Goal: Task Accomplishment & Management: Manage account settings

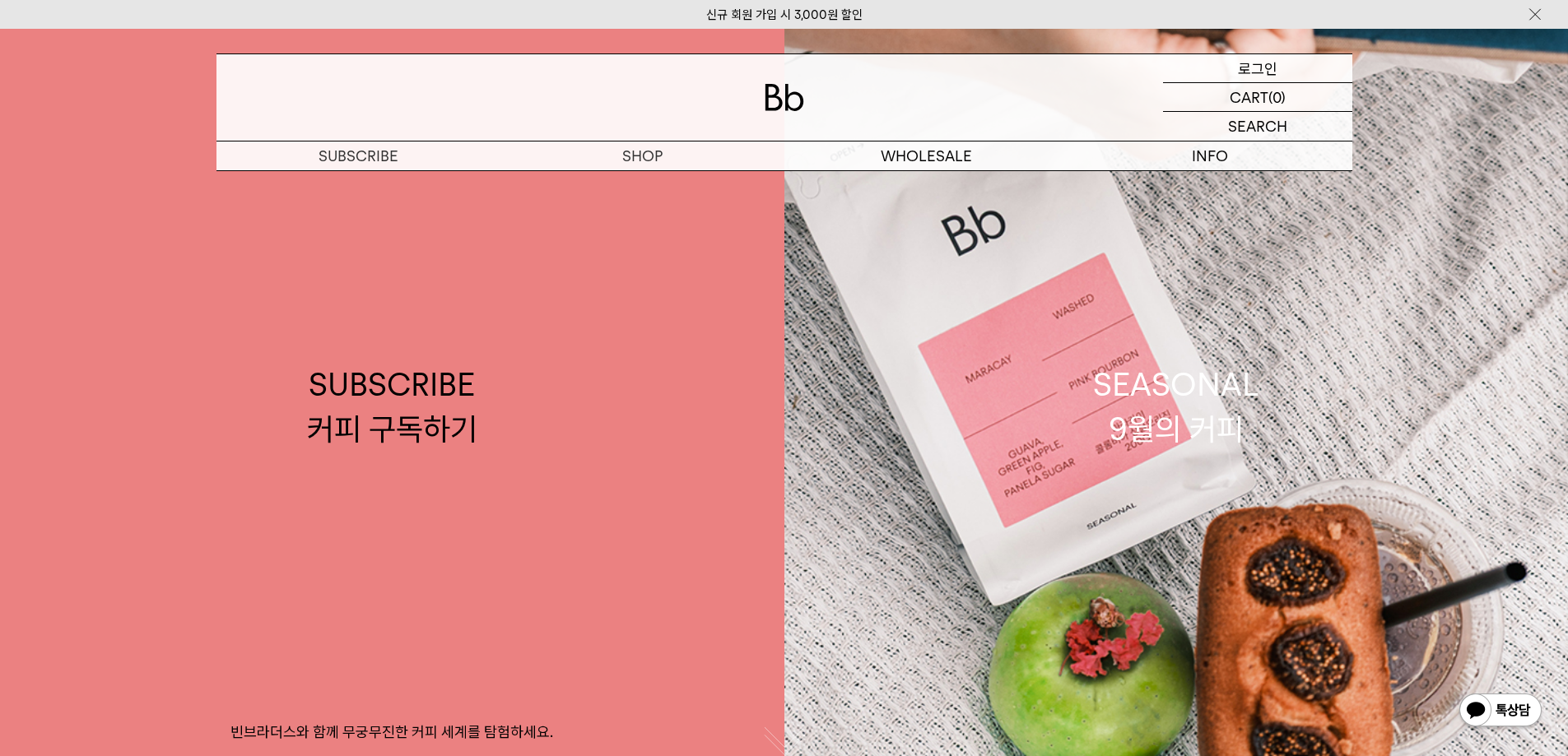
click at [1262, 62] on p "로그인" at bounding box center [1258, 68] width 40 height 28
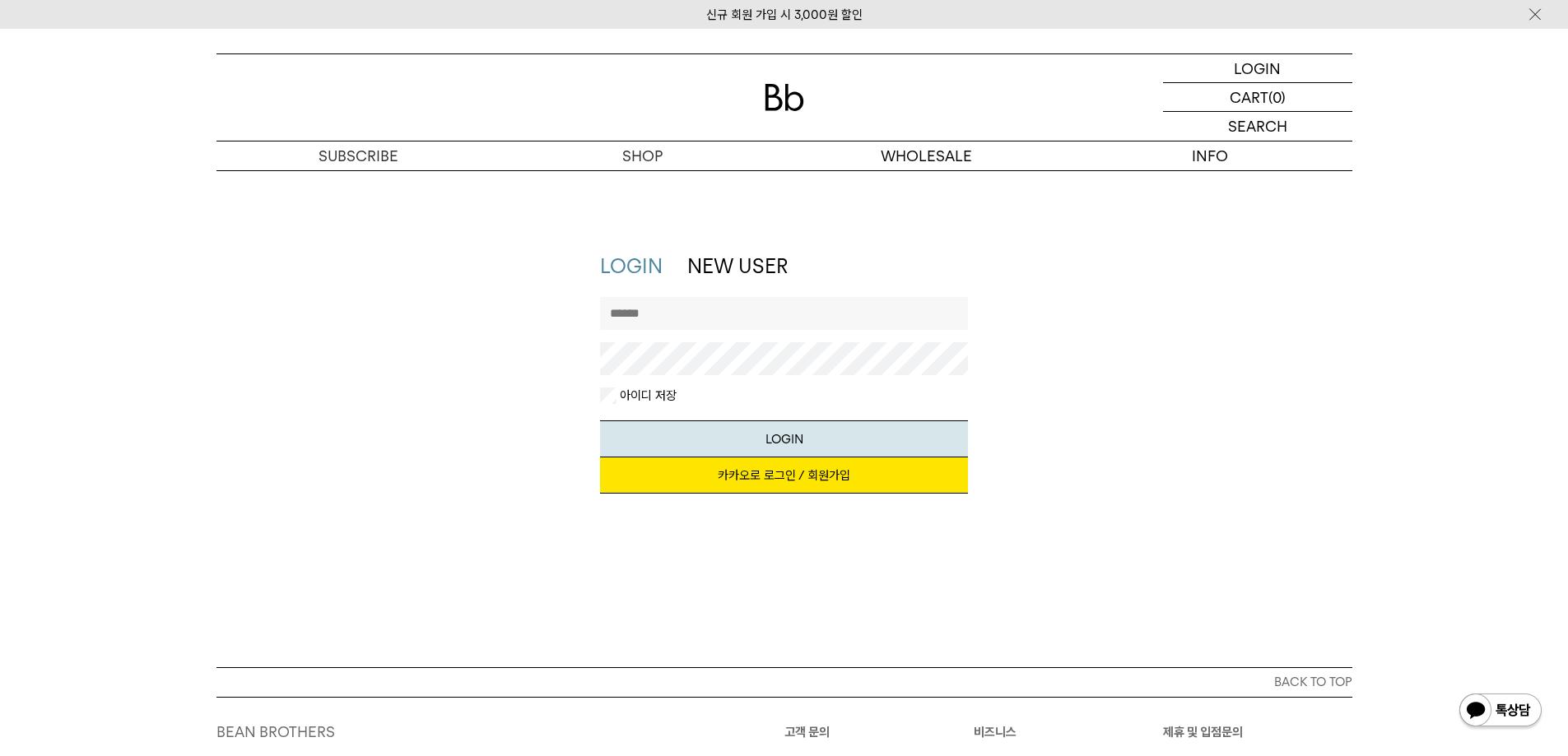
click at [803, 475] on link "카카오로 로그인 / 회원가입" at bounding box center [784, 476] width 368 height 36
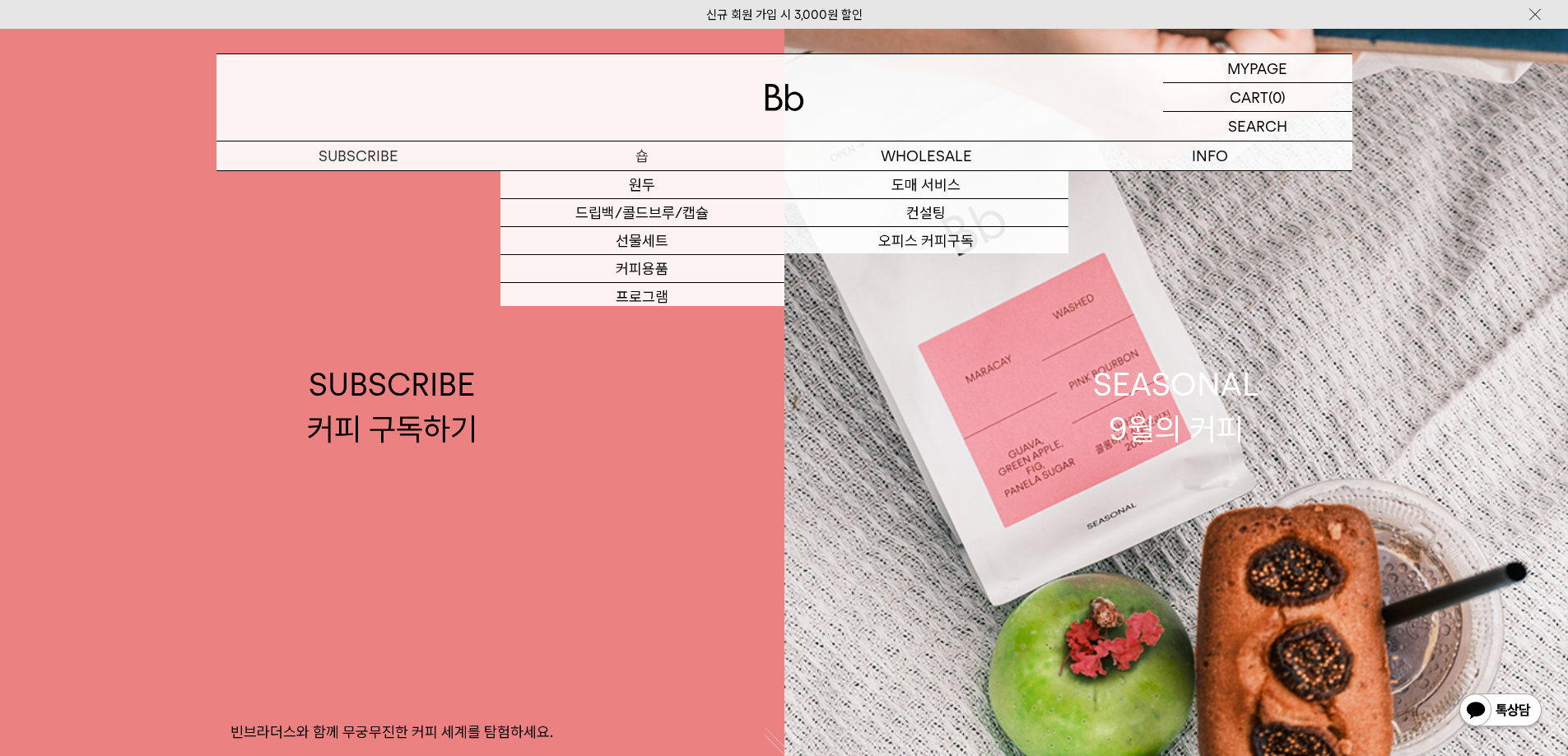
click at [689, 156] on p "숍" at bounding box center [642, 156] width 284 height 29
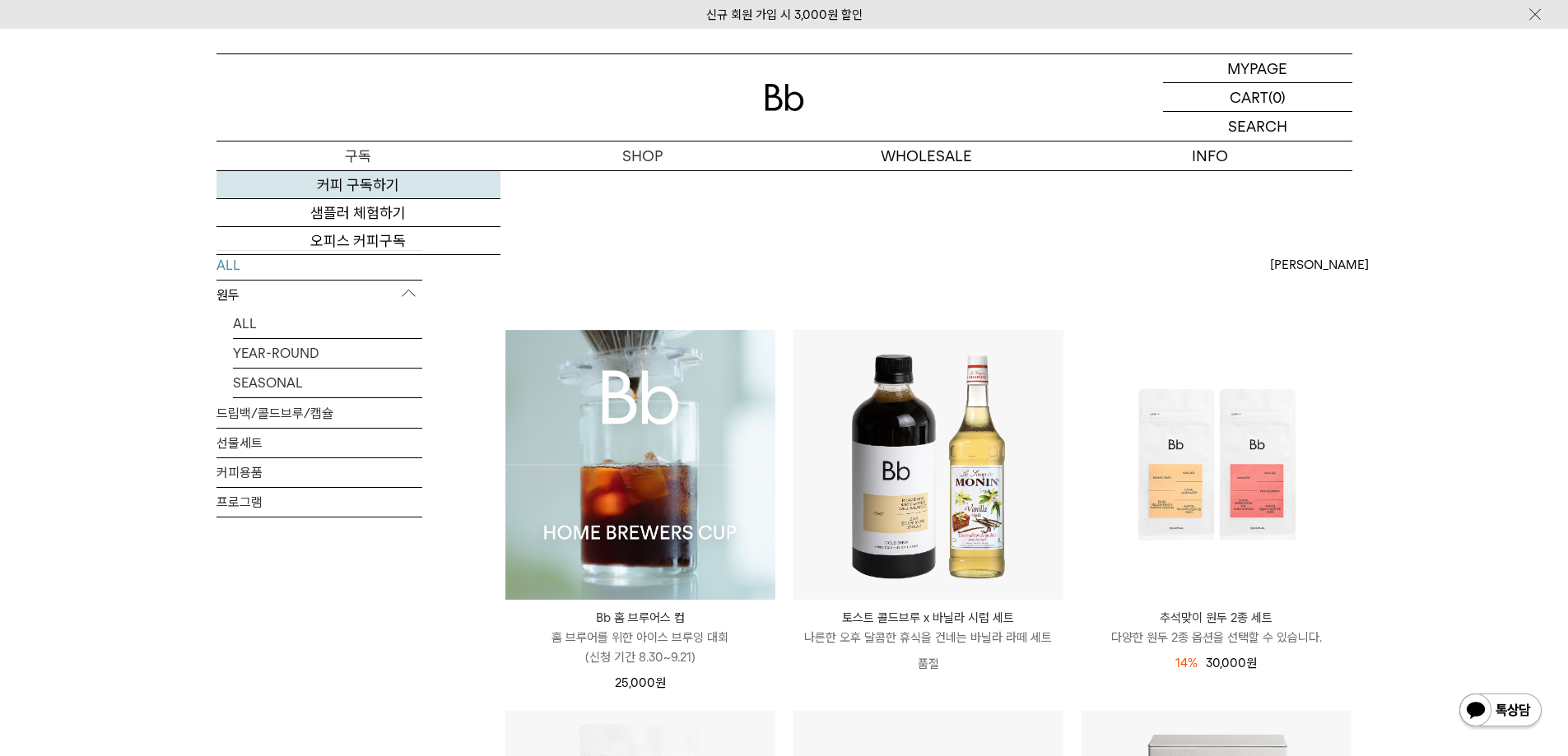
click at [332, 186] on link "커피 구독하기" at bounding box center [358, 185] width 284 height 28
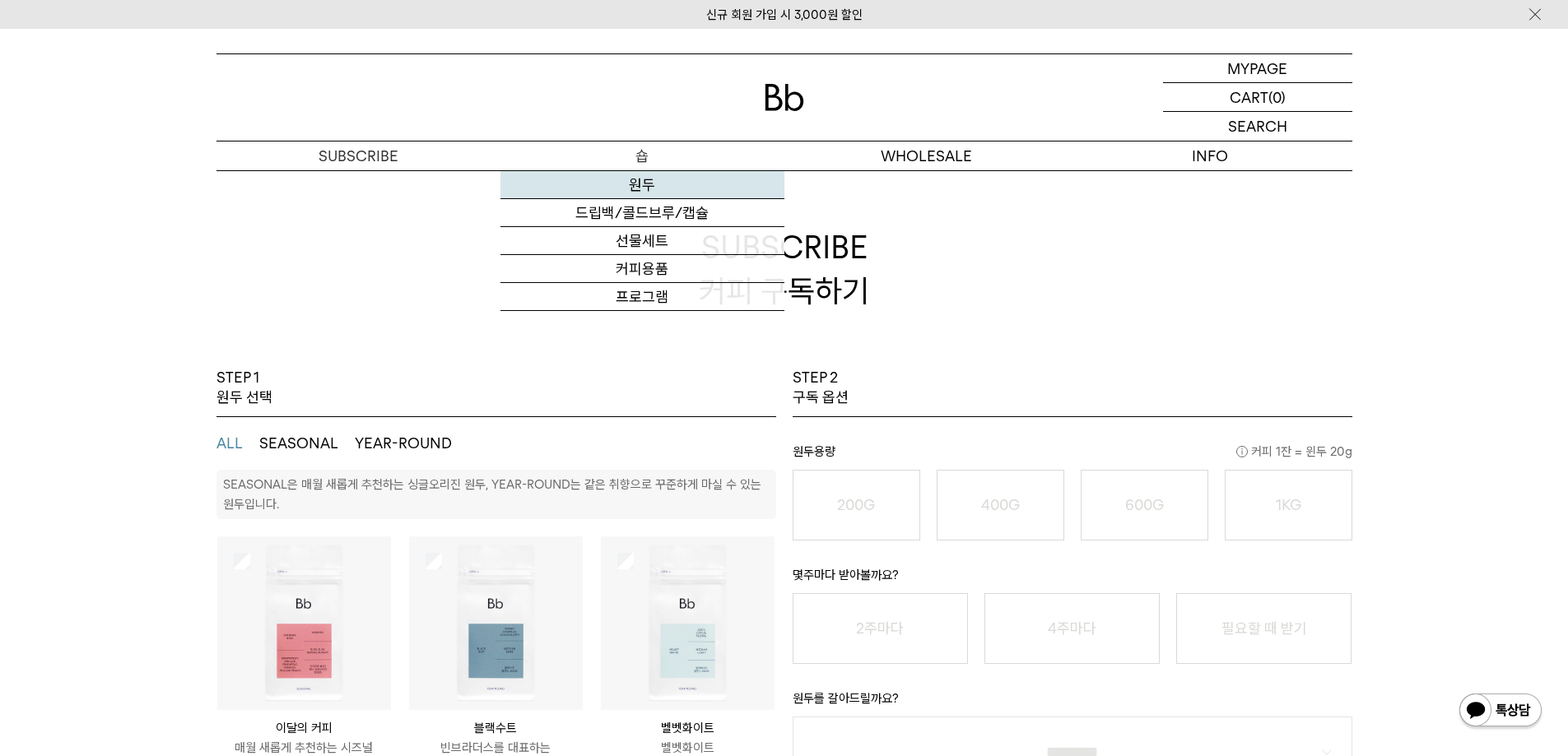
click at [654, 193] on link "원두" at bounding box center [642, 185] width 284 height 28
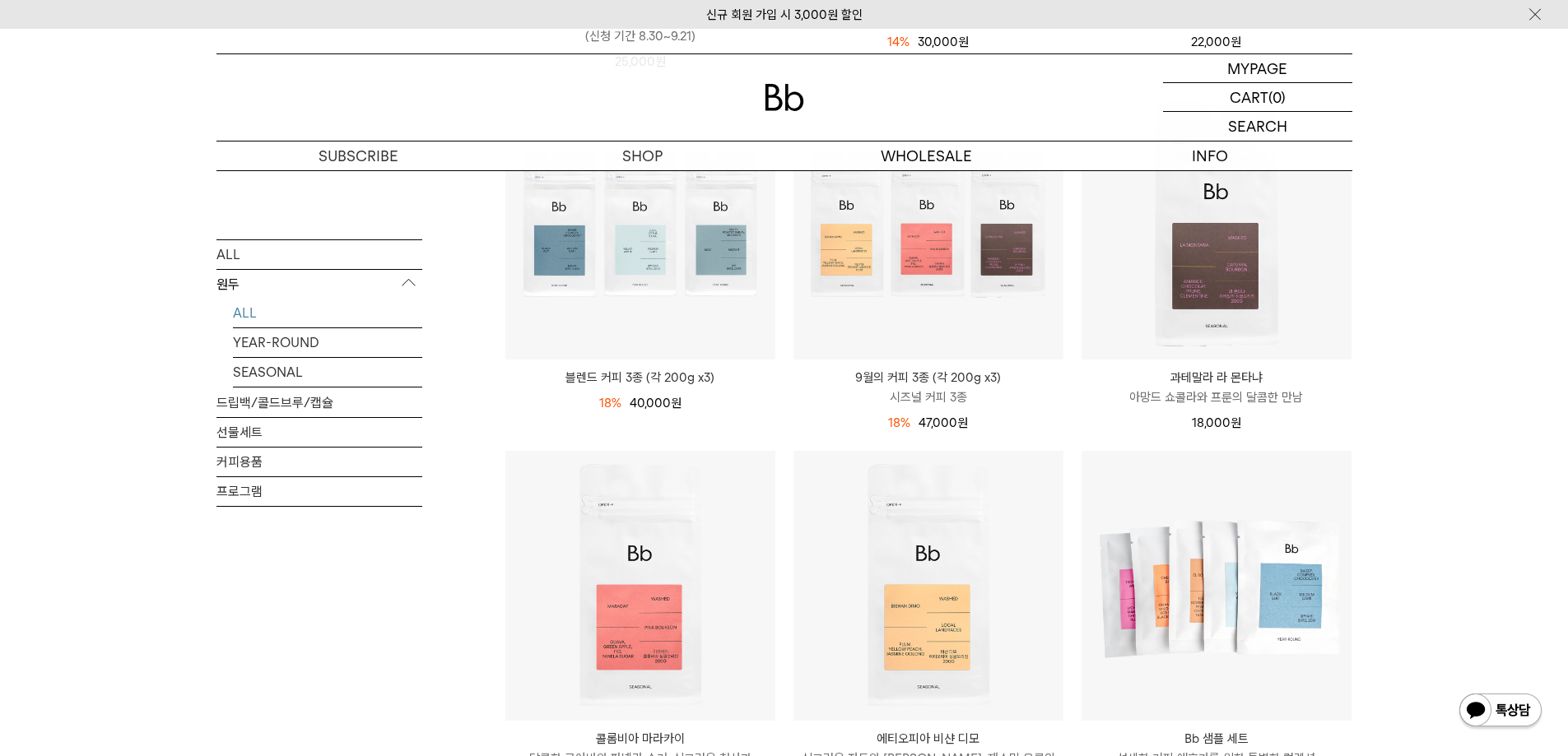
scroll to position [576, 0]
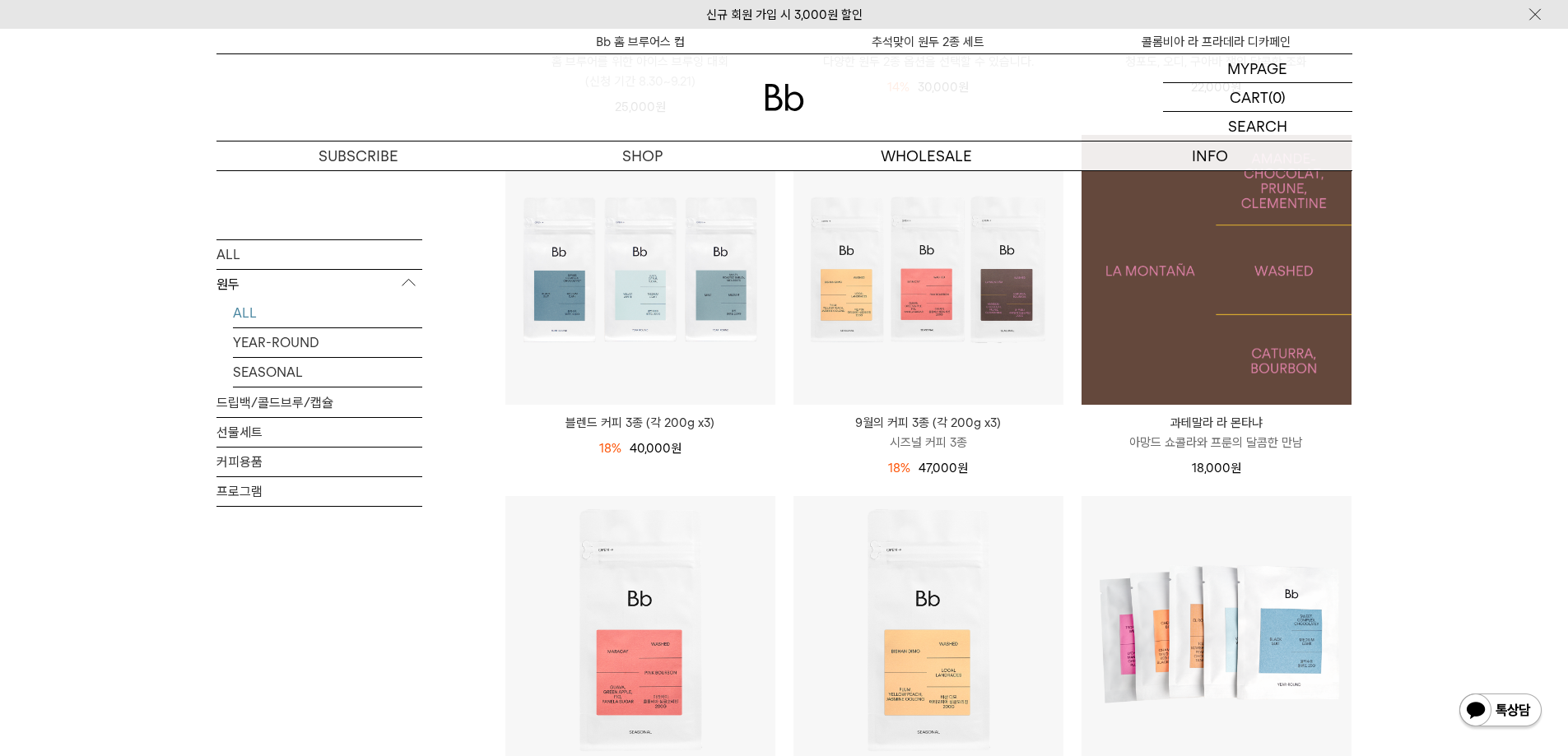
click at [1254, 254] on img at bounding box center [1216, 269] width 270 height 269
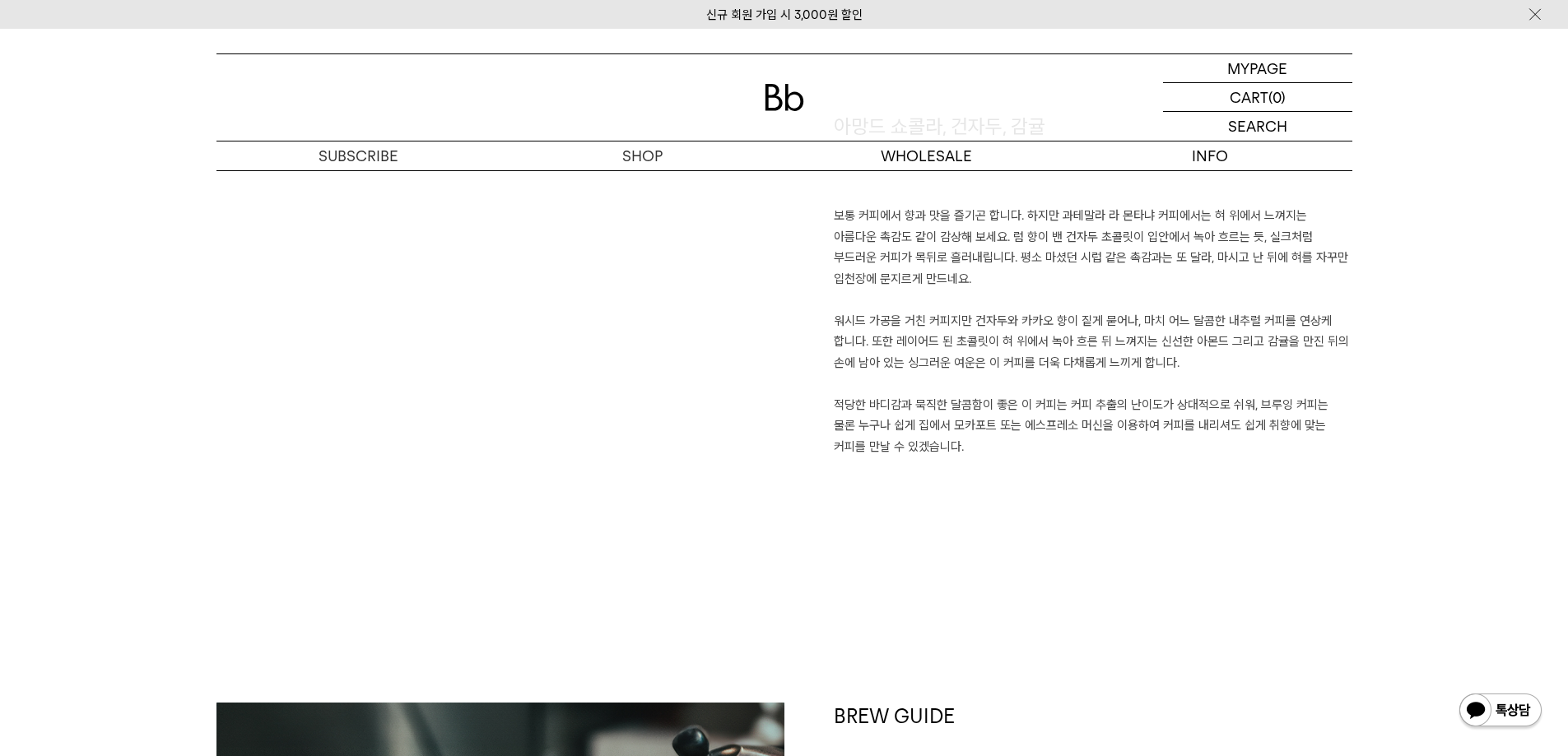
scroll to position [1152, 0]
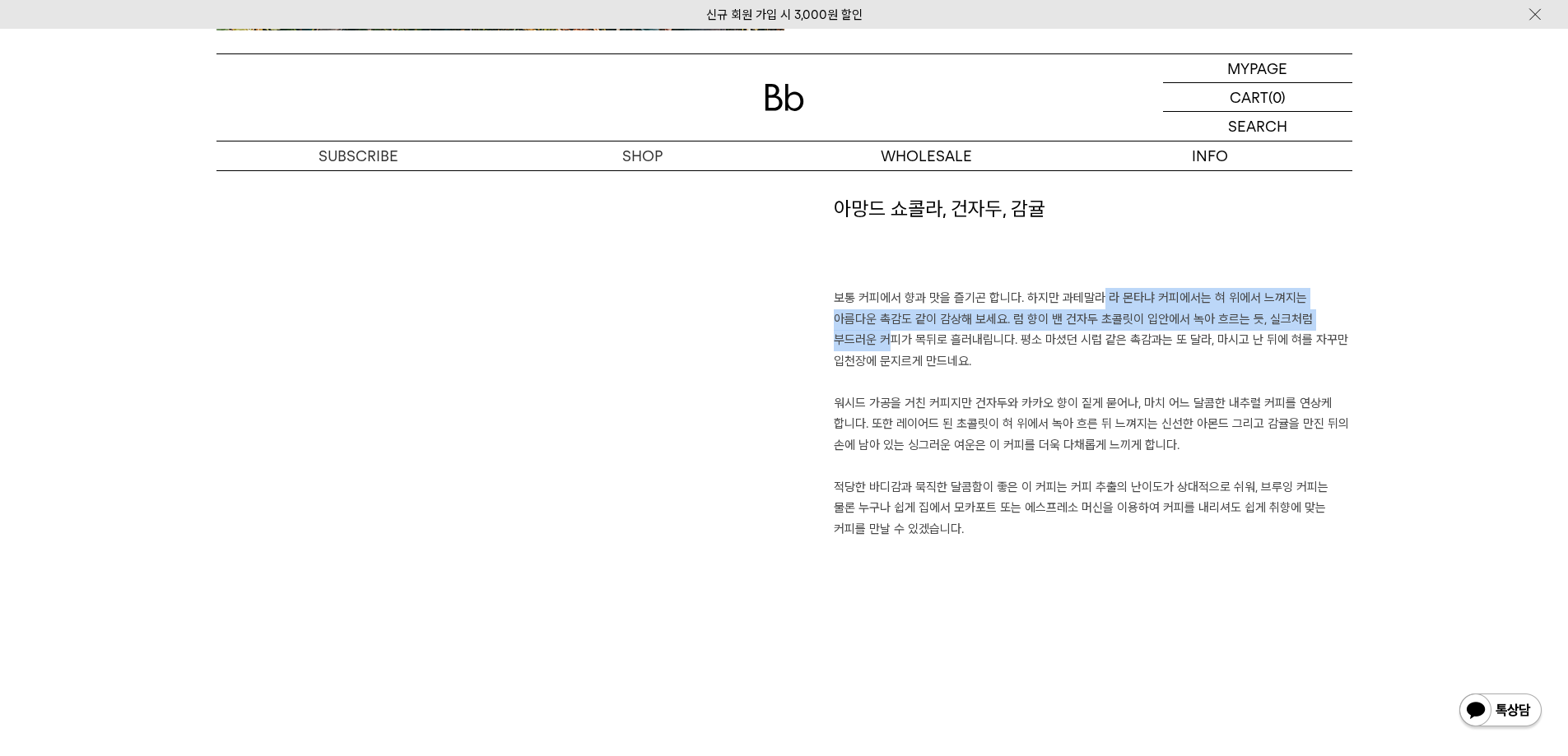
drag, startPoint x: 1087, startPoint y: 288, endPoint x: 1309, endPoint y: 325, distance: 225.1
click at [1309, 325] on p "보통 커피에서 향과 맛을 즐기곤 합니다. 하지만 과테말라 라 몬타냐 커피에서는 혀 위에서 느껴지는 아름다운 촉감도 같이 감상해 보세요. 럼 향…" at bounding box center [1093, 414] width 518 height 251
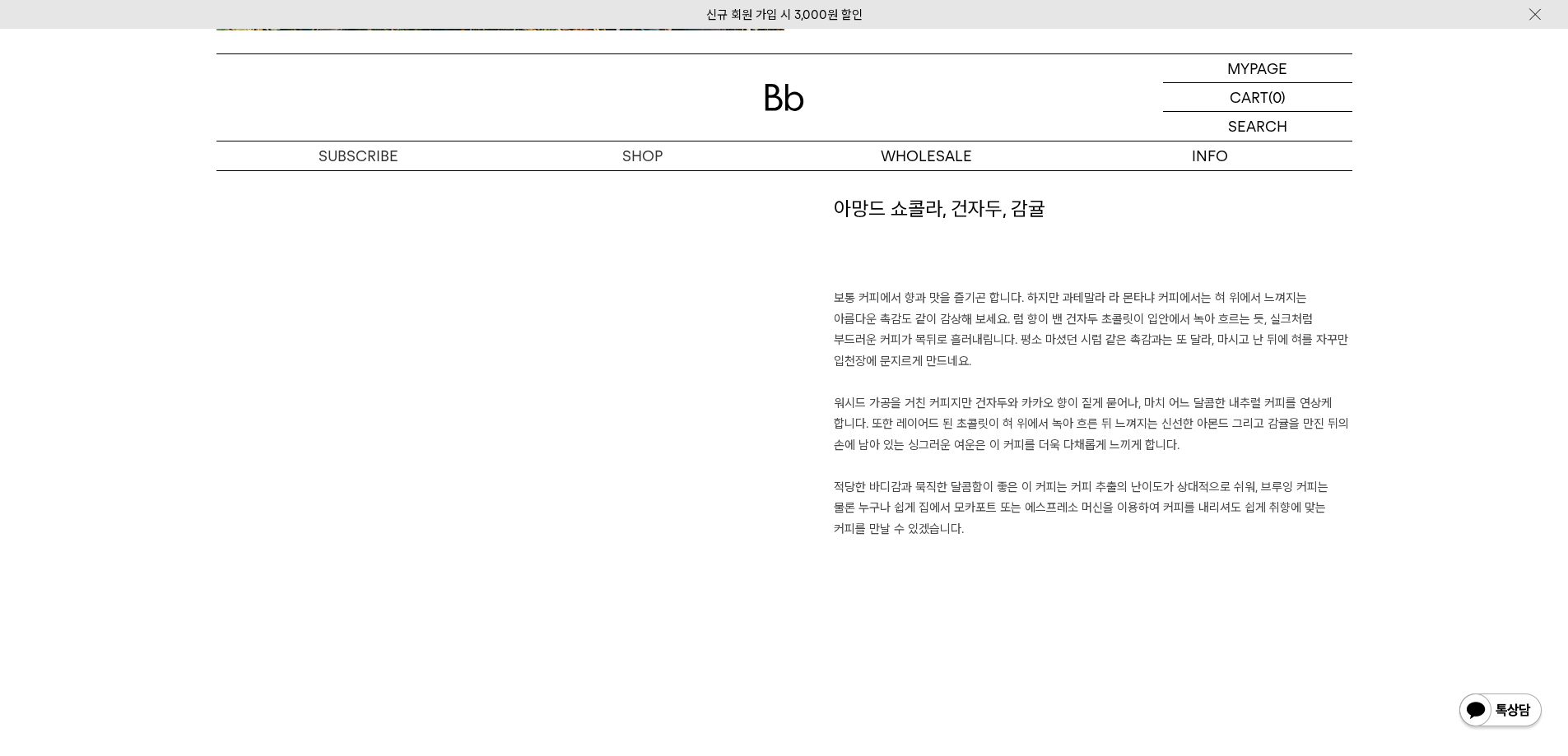
drag, startPoint x: 1302, startPoint y: 341, endPoint x: 1260, endPoint y: 355, distance: 44.3
click at [1260, 355] on p "보통 커피에서 향과 맛을 즐기곤 합니다. 하지만 과테말라 라 몬타냐 커피에서는 혀 위에서 느껴지는 아름다운 촉감도 같이 감상해 보세요. 럼 향…" at bounding box center [1093, 414] width 518 height 251
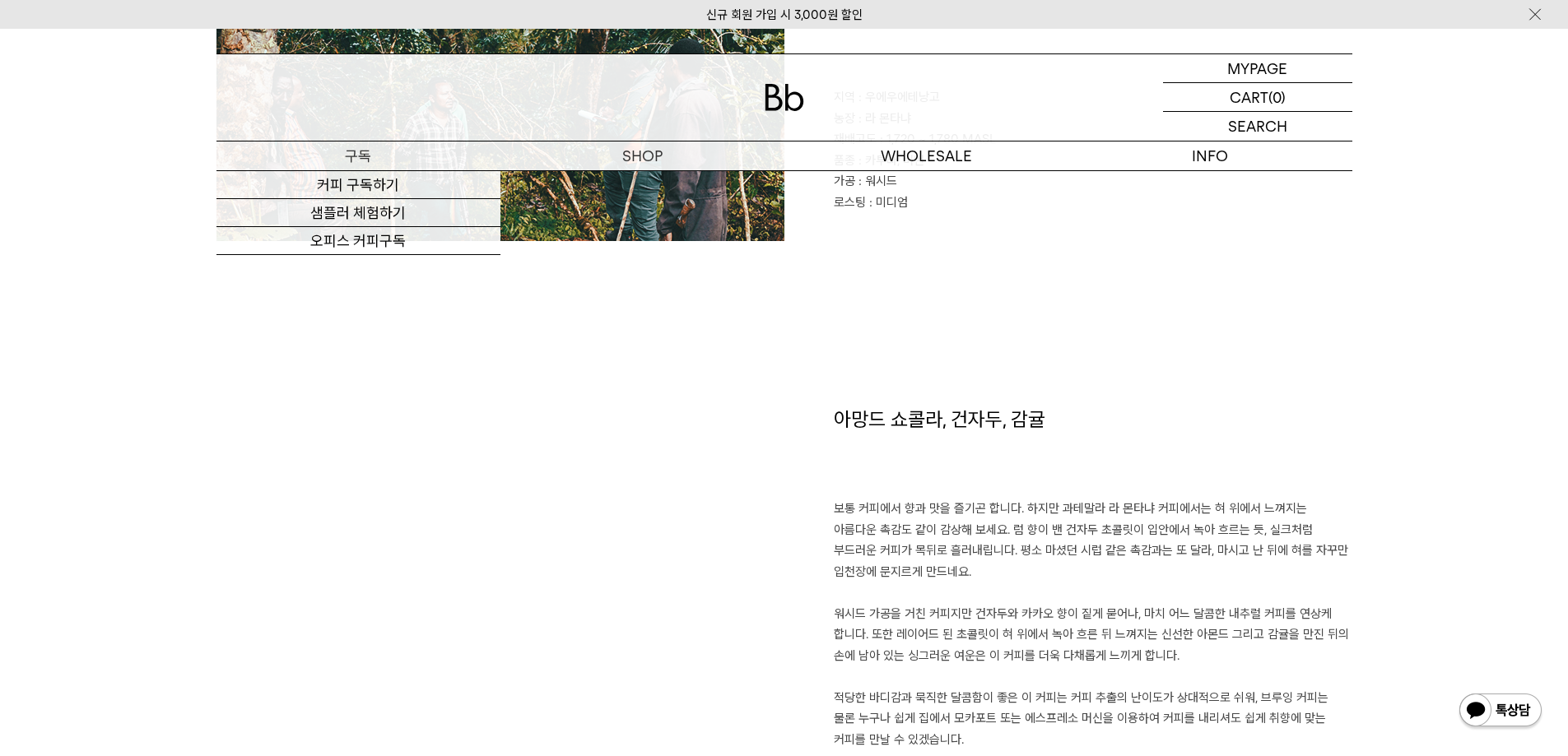
scroll to position [658, 0]
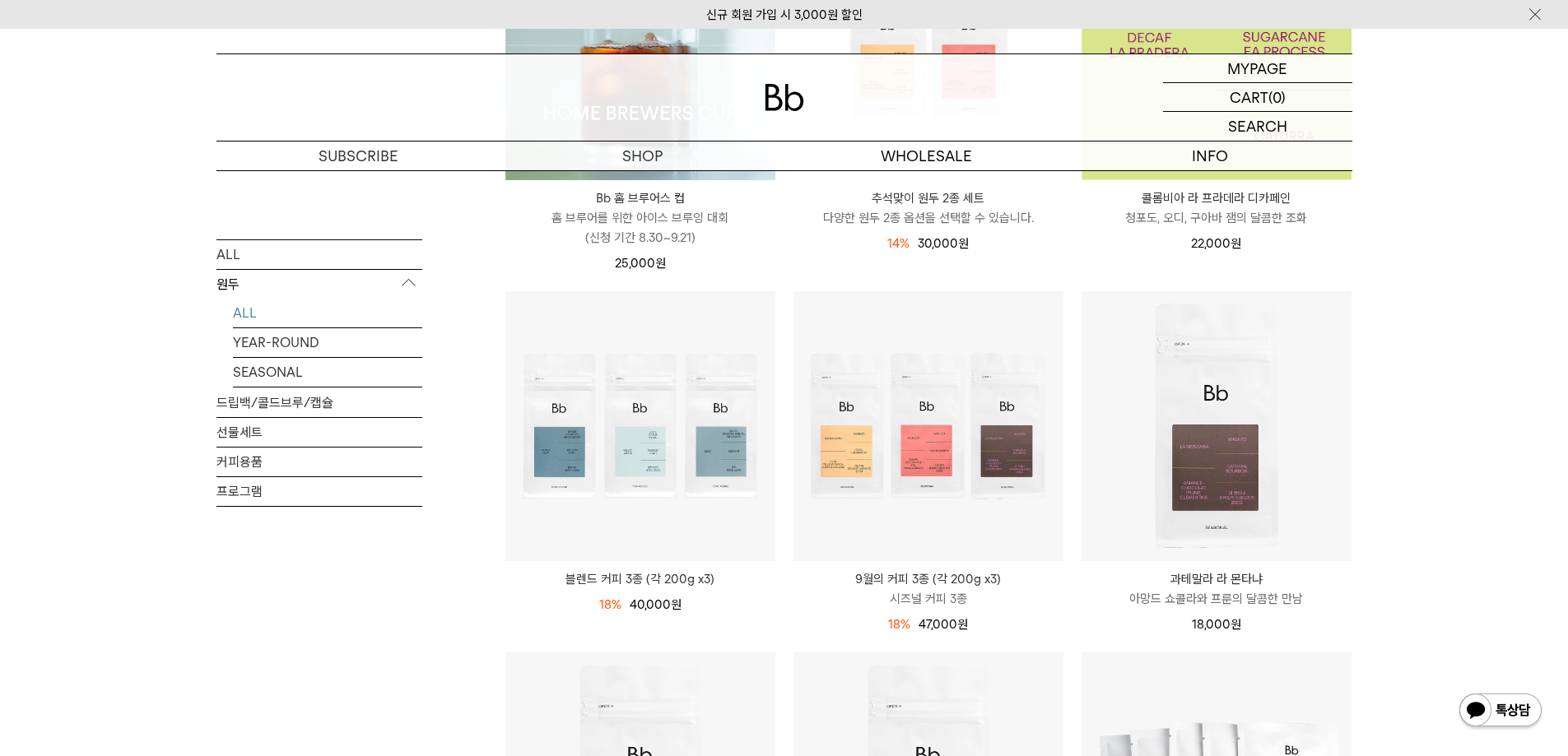
scroll to position [794, 0]
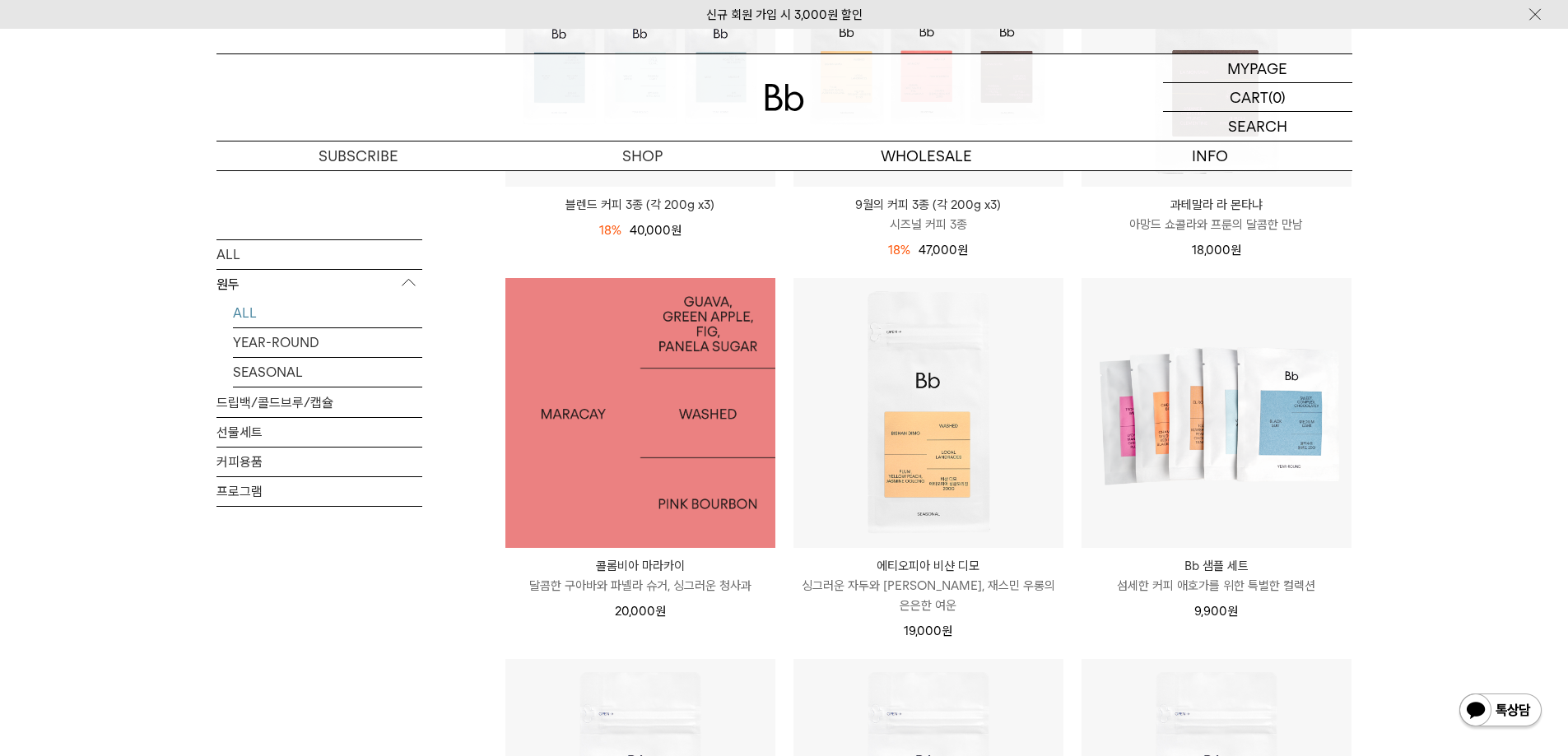
click at [616, 421] on img at bounding box center [640, 413] width 270 height 269
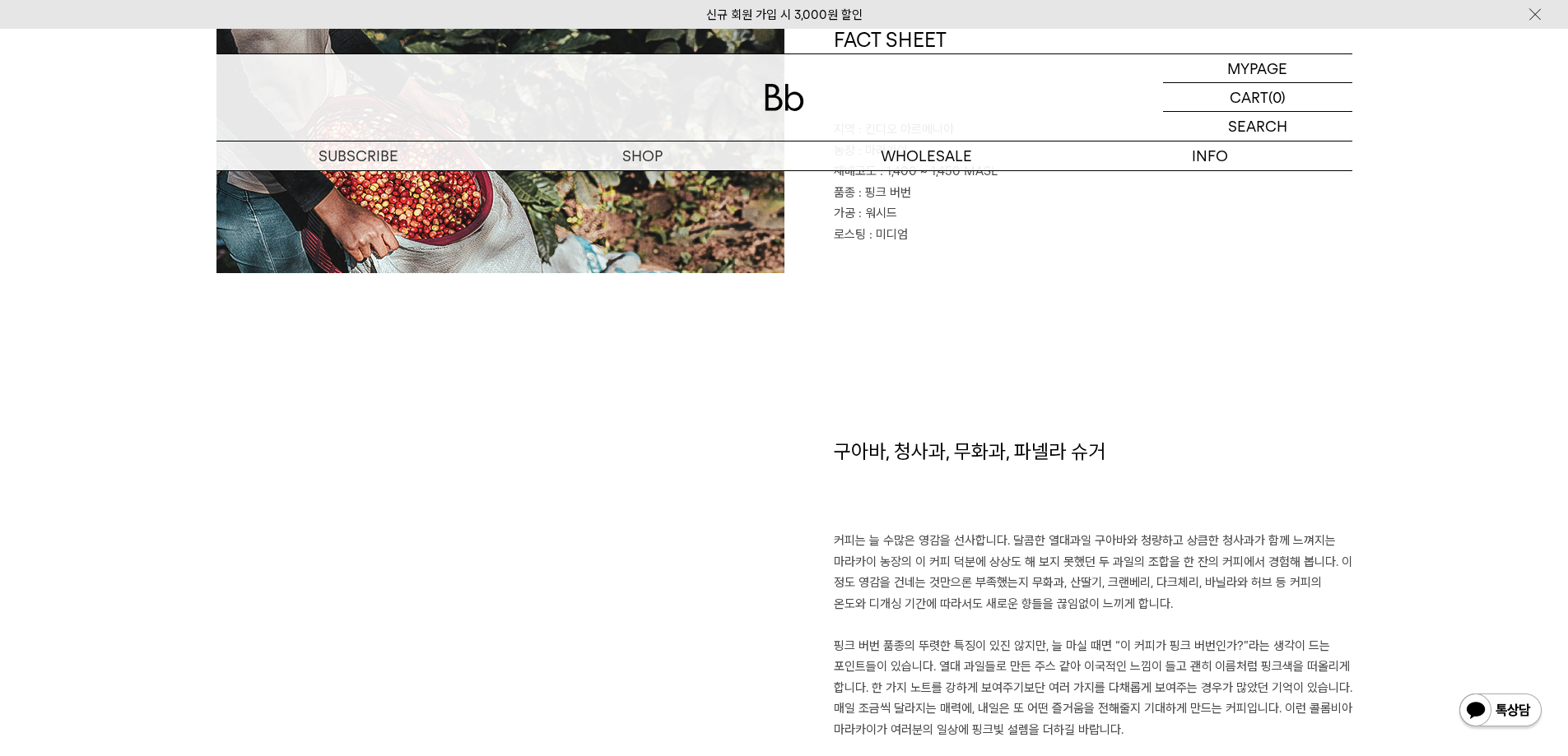
scroll to position [1152, 0]
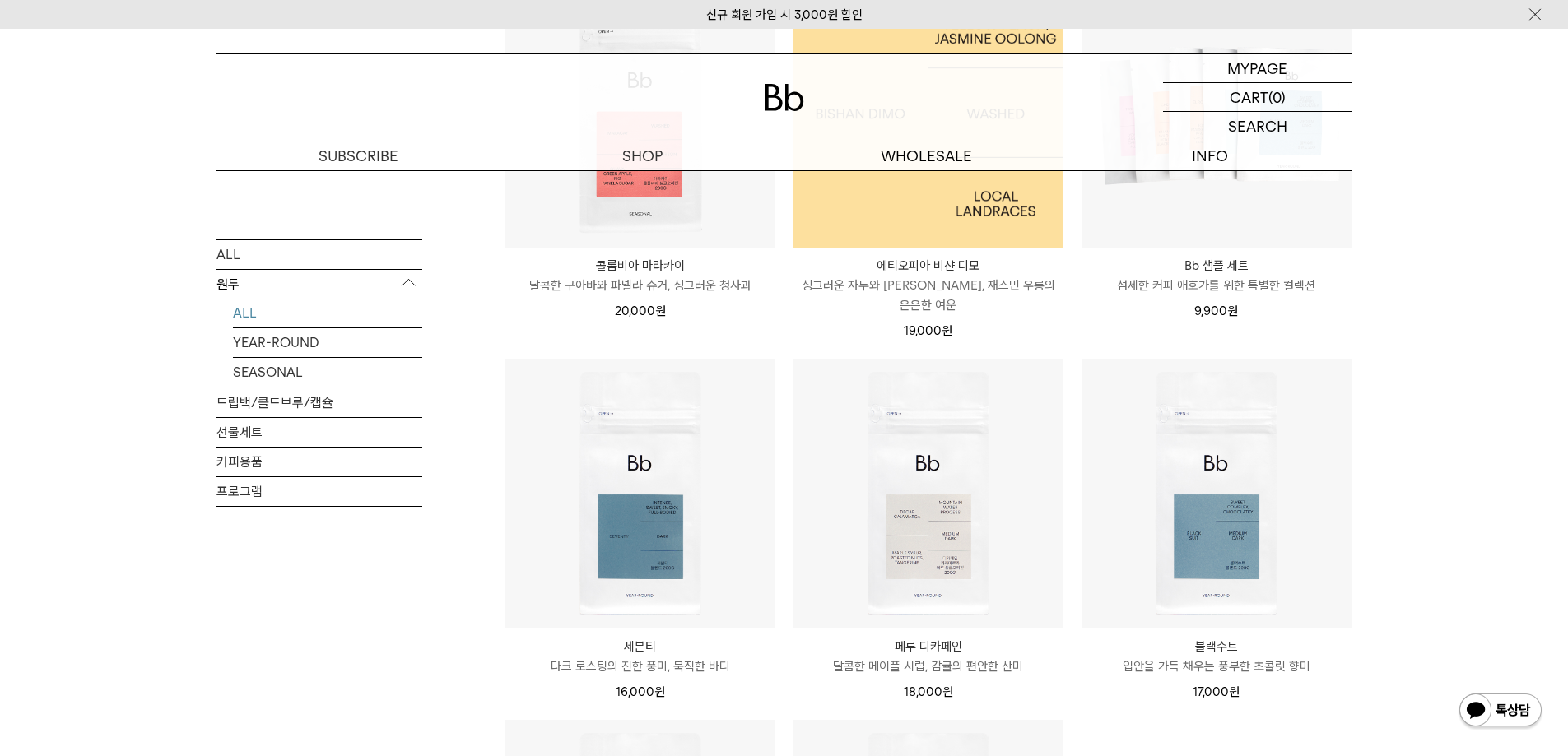
click at [950, 232] on img at bounding box center [928, 112] width 270 height 269
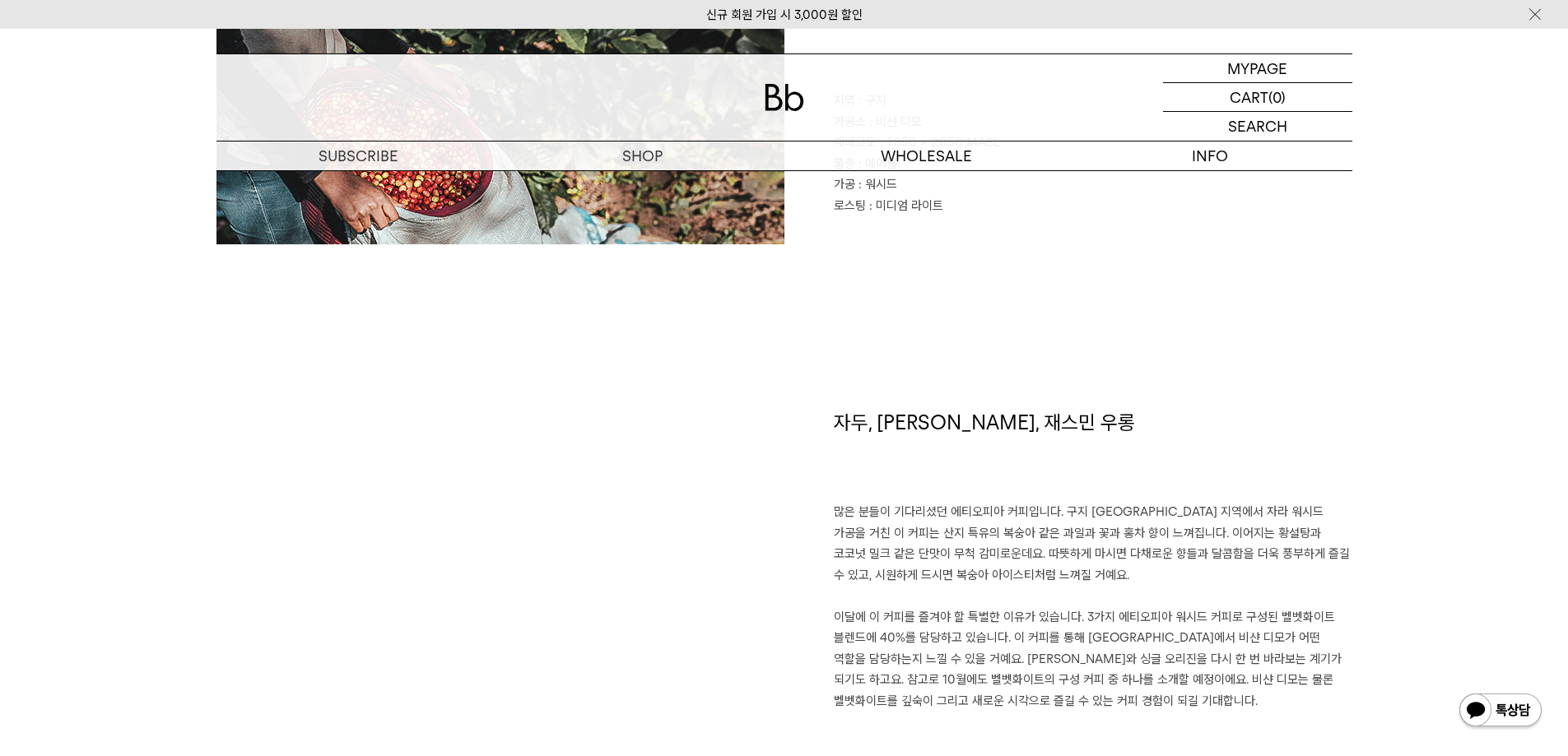
scroll to position [1070, 0]
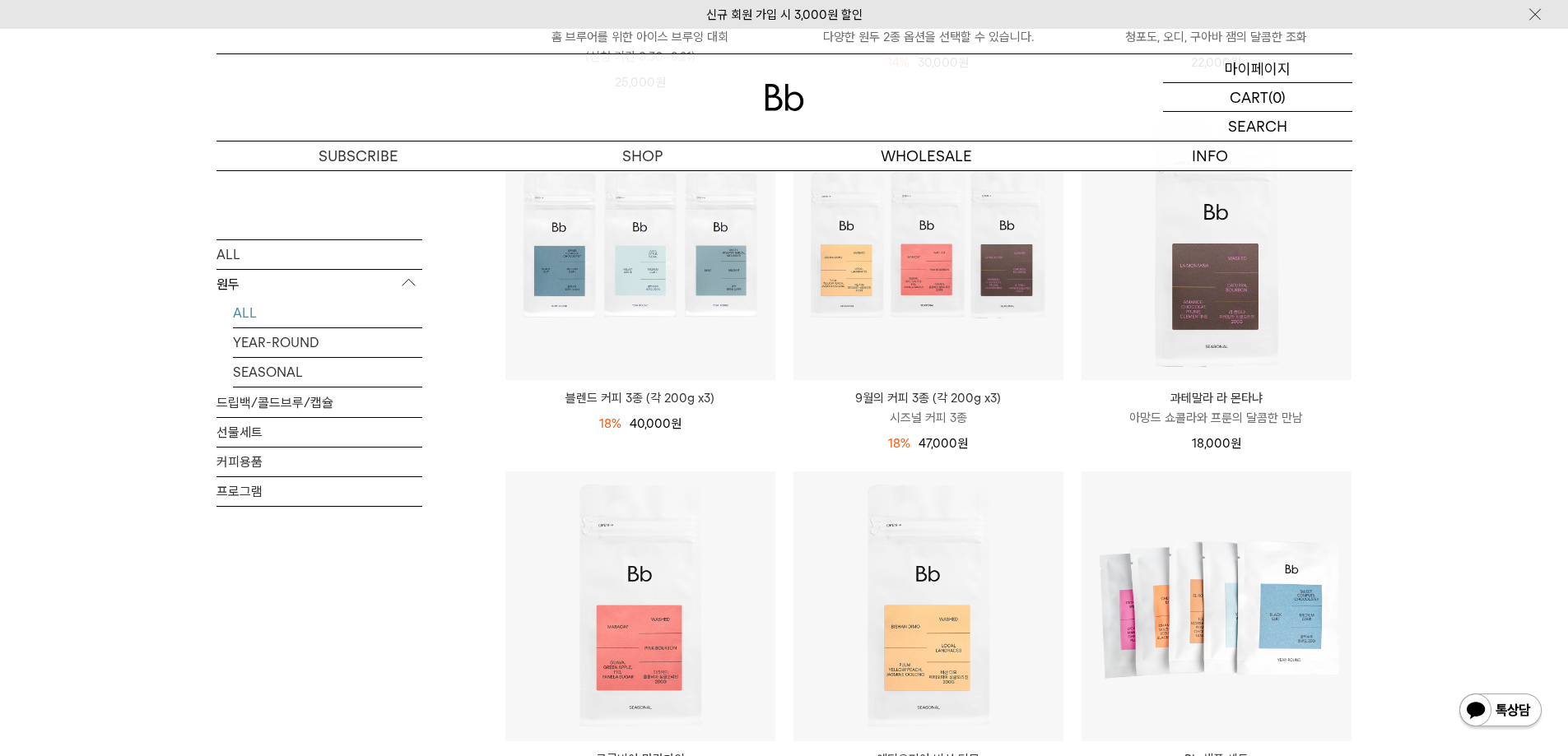
click at [1258, 73] on p "마이페이지" at bounding box center [1257, 68] width 66 height 28
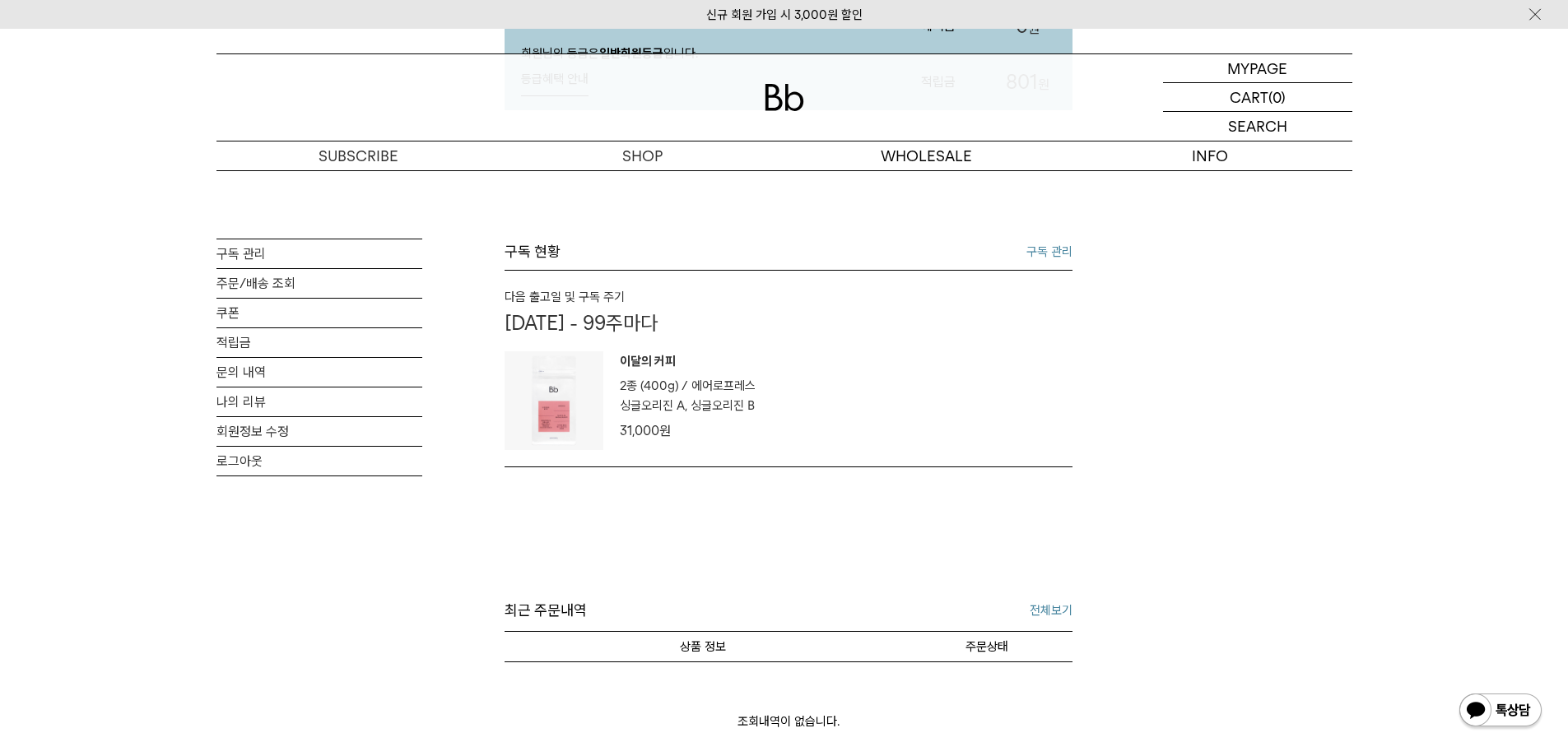
scroll to position [247, 0]
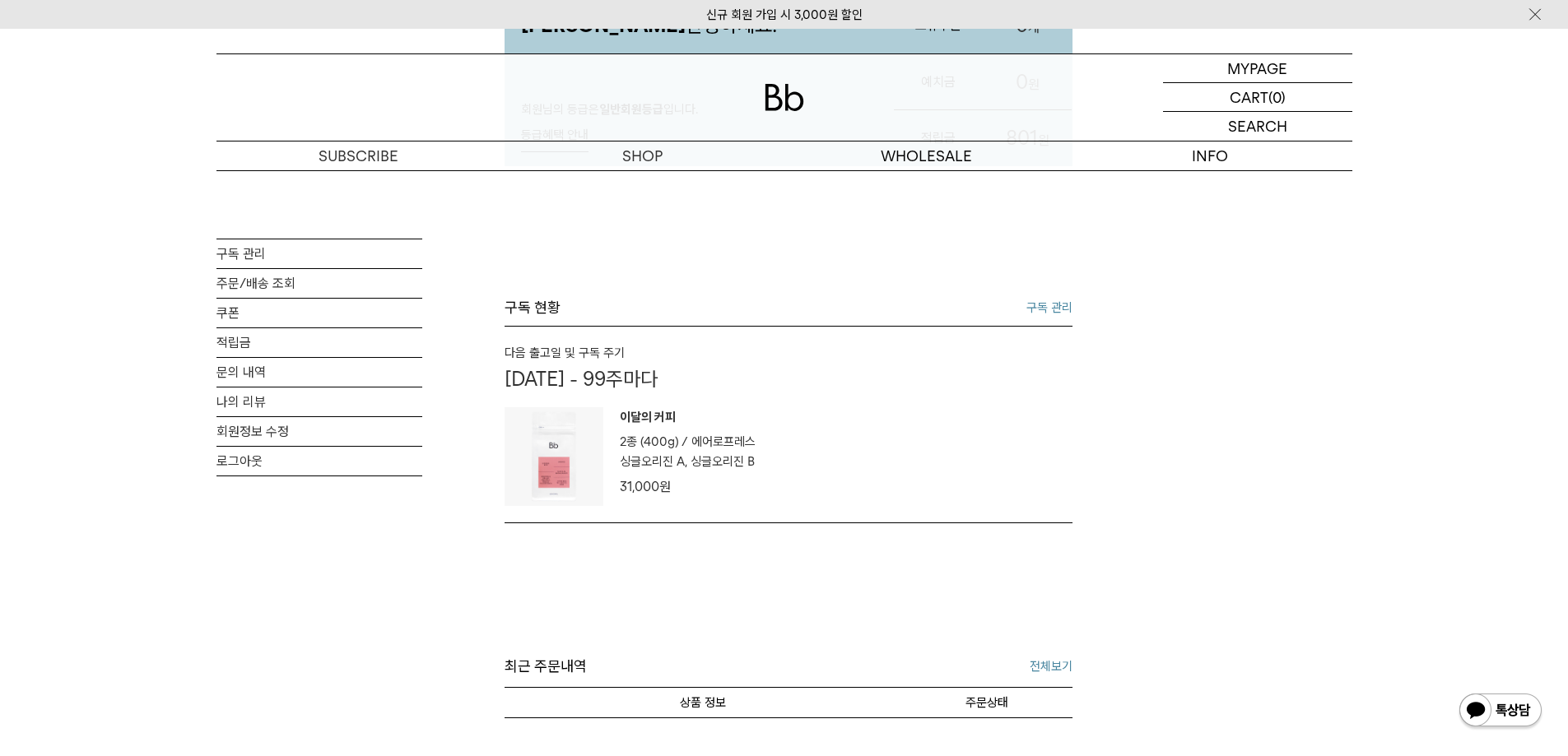
click at [1043, 306] on link "구독 관리" at bounding box center [1049, 307] width 46 height 20
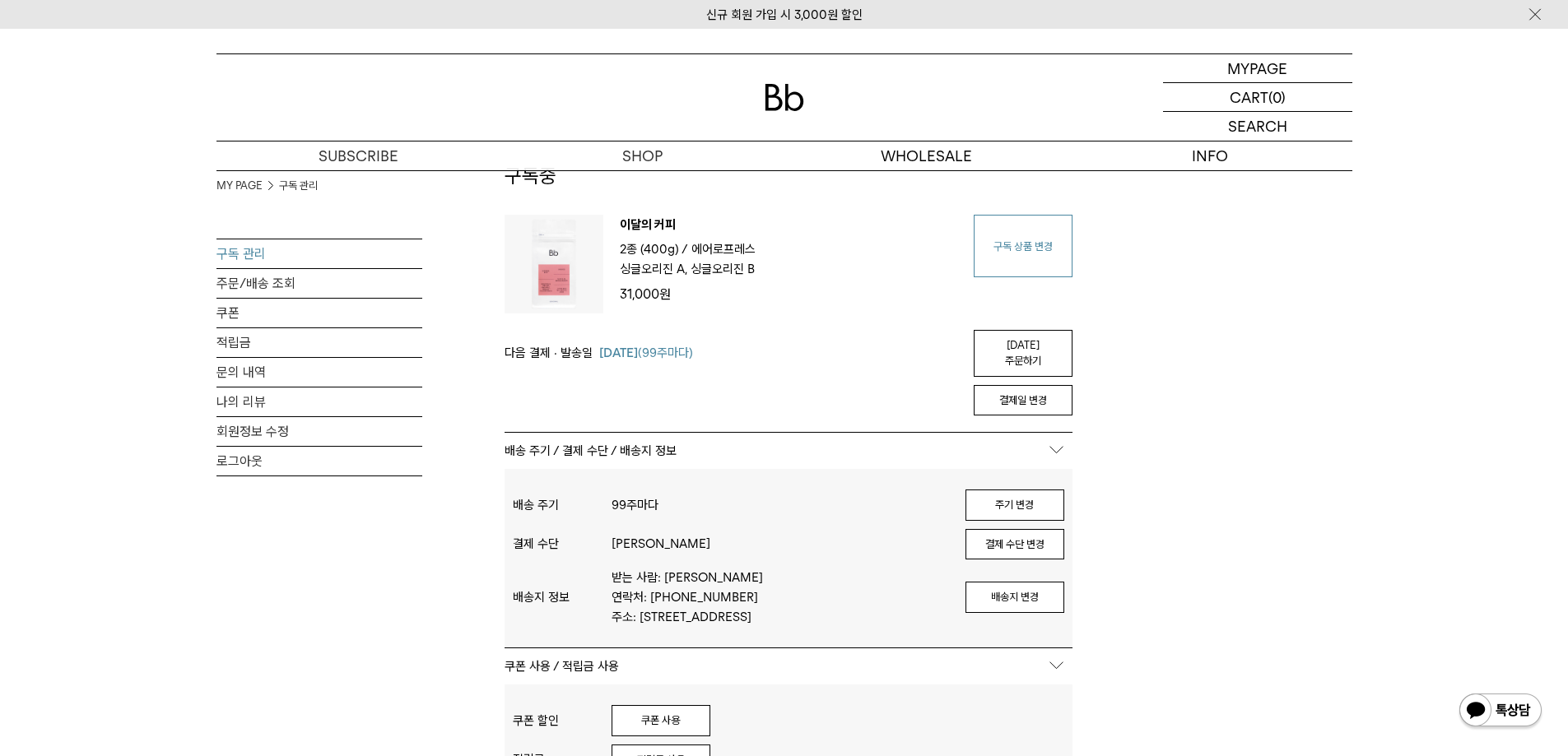
scroll to position [82, 0]
click at [1013, 260] on link "구독 상품 변경" at bounding box center [1023, 245] width 99 height 62
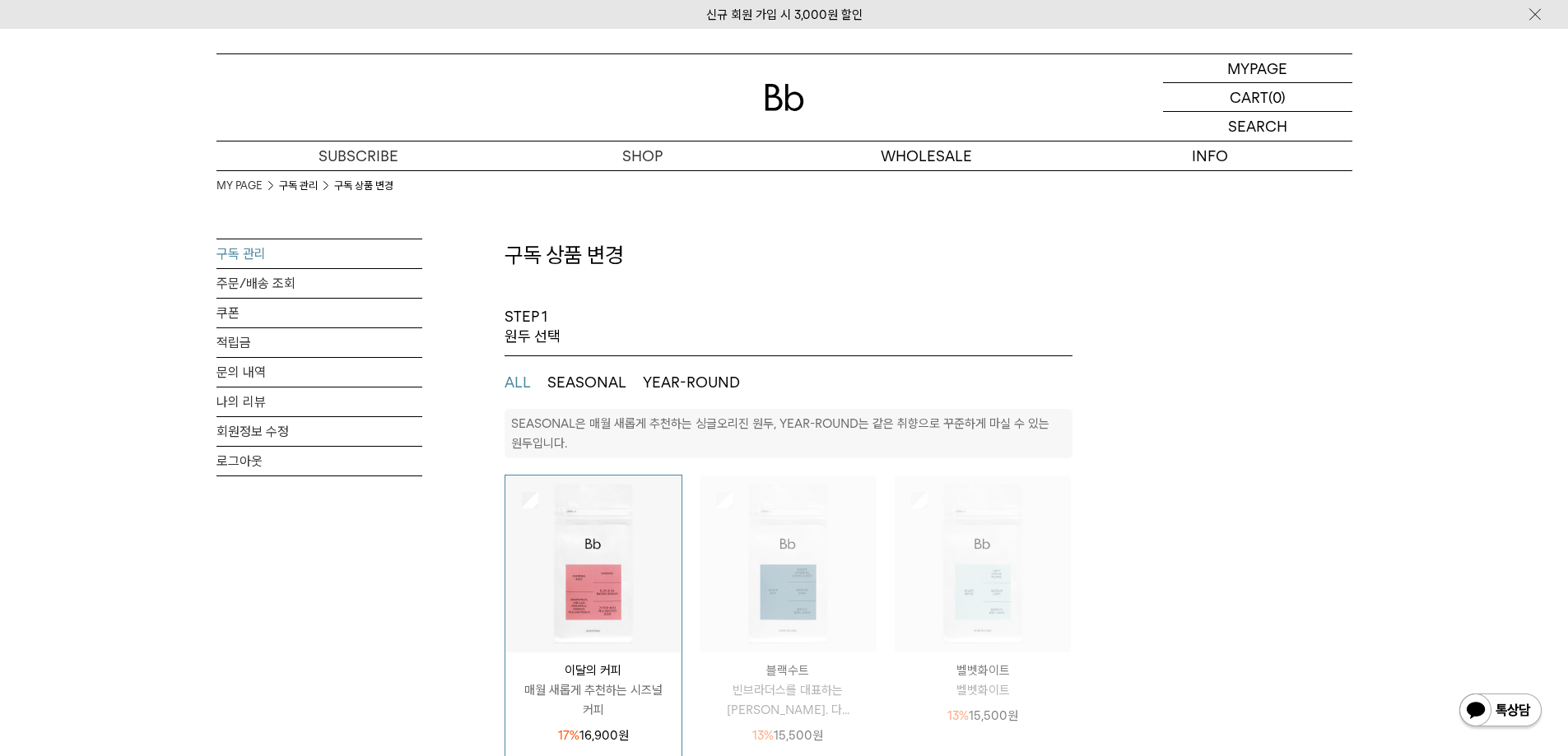
select select "**"
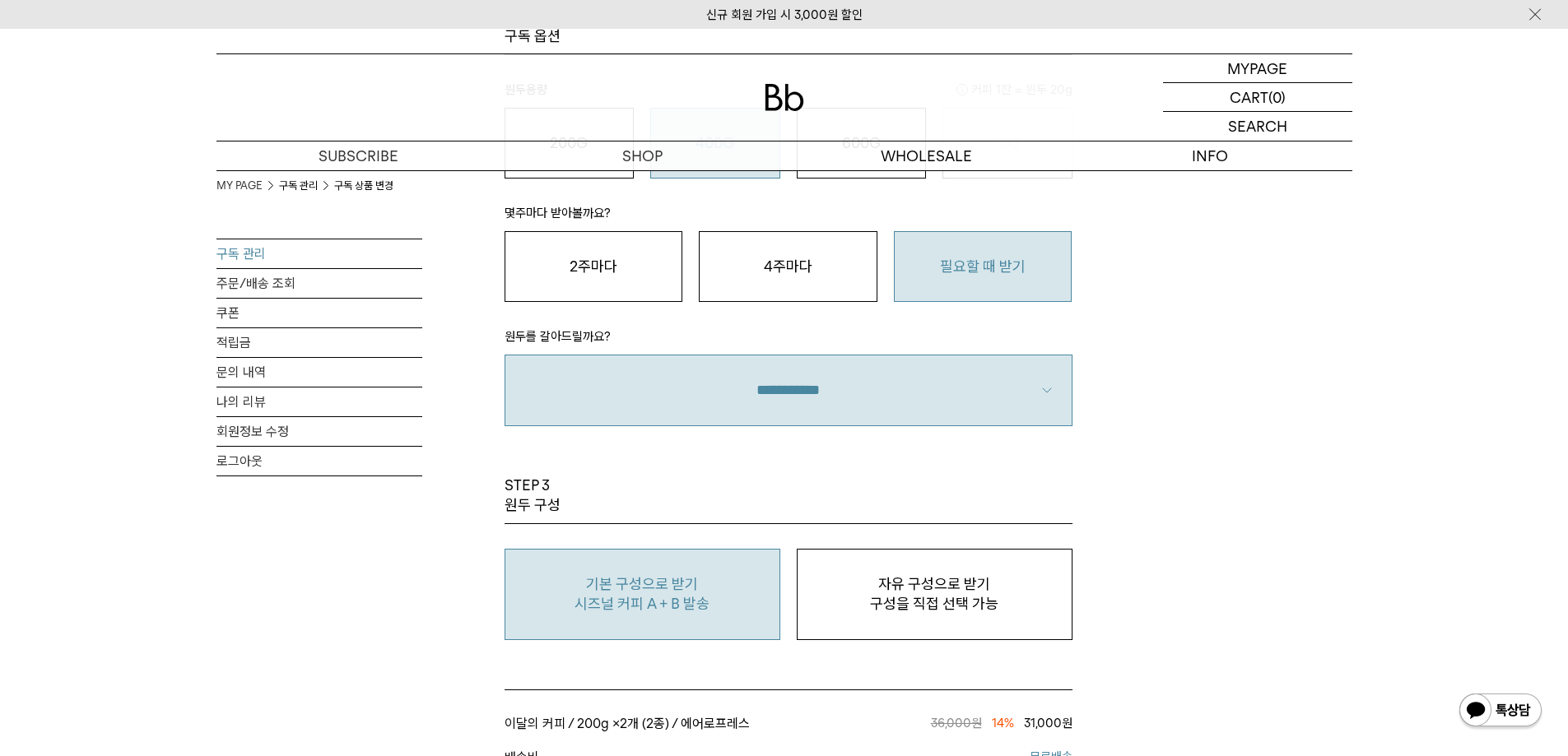
scroll to position [1316, 0]
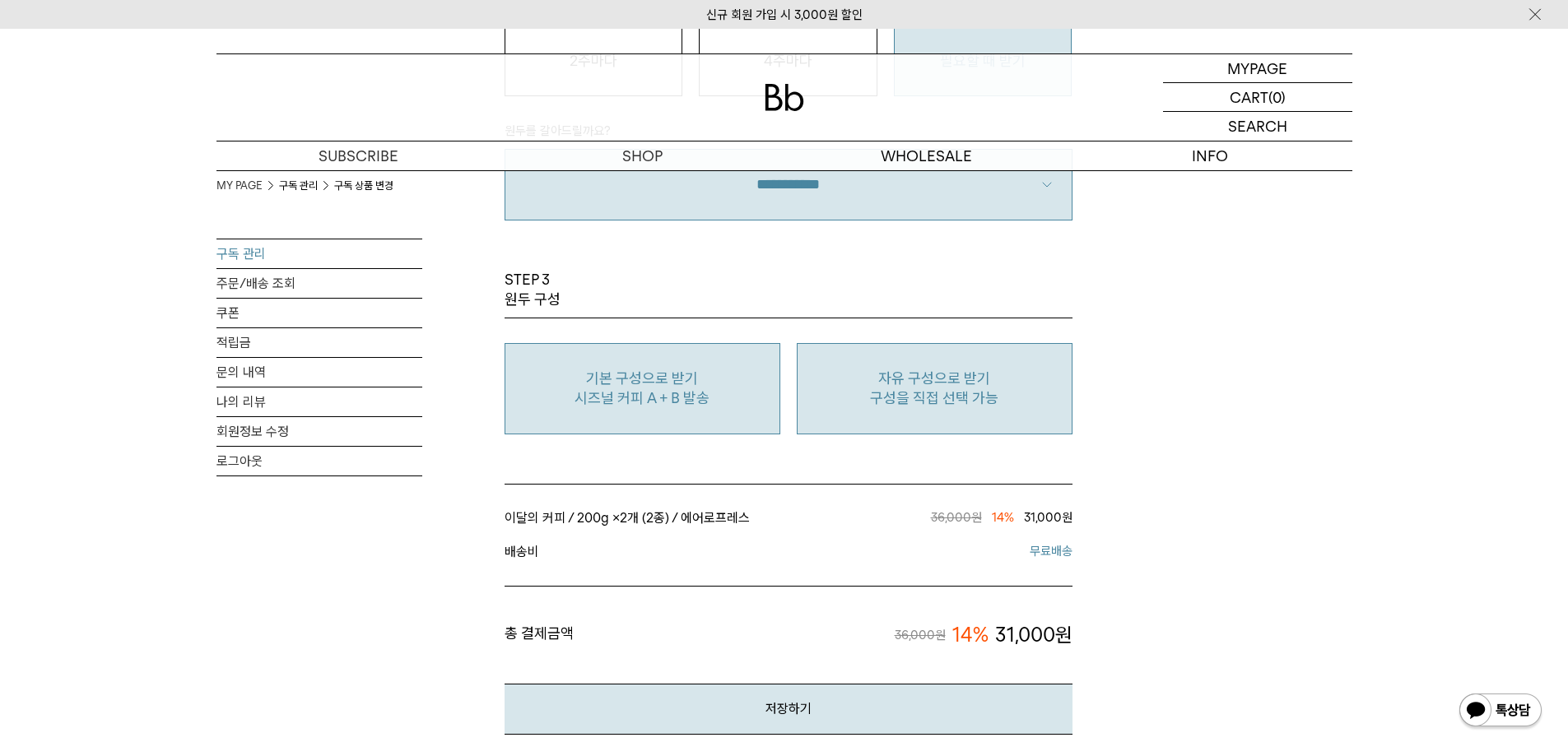
click at [941, 397] on p "구성을 직접 선택 가능" at bounding box center [935, 398] width 258 height 20
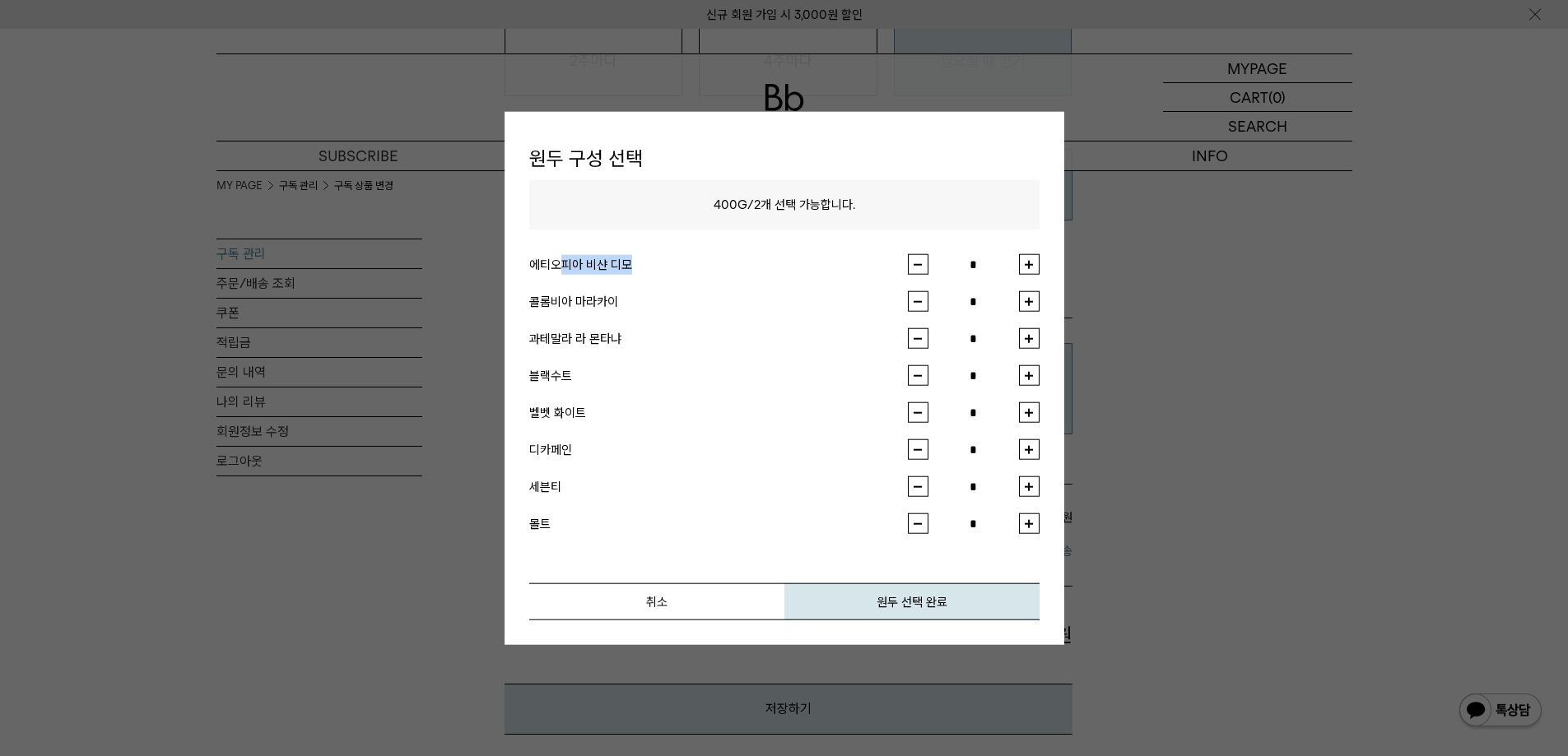
drag, startPoint x: 563, startPoint y: 267, endPoint x: 647, endPoint y: 263, distance: 84.1
click at [647, 263] on div "에티오피아 비샨 디모" at bounding box center [719, 264] width 379 height 20
drag, startPoint x: 553, startPoint y: 297, endPoint x: 689, endPoint y: 300, distance: 136.0
click at [685, 299] on div "콜롬비아 마라카이" at bounding box center [719, 301] width 379 height 20
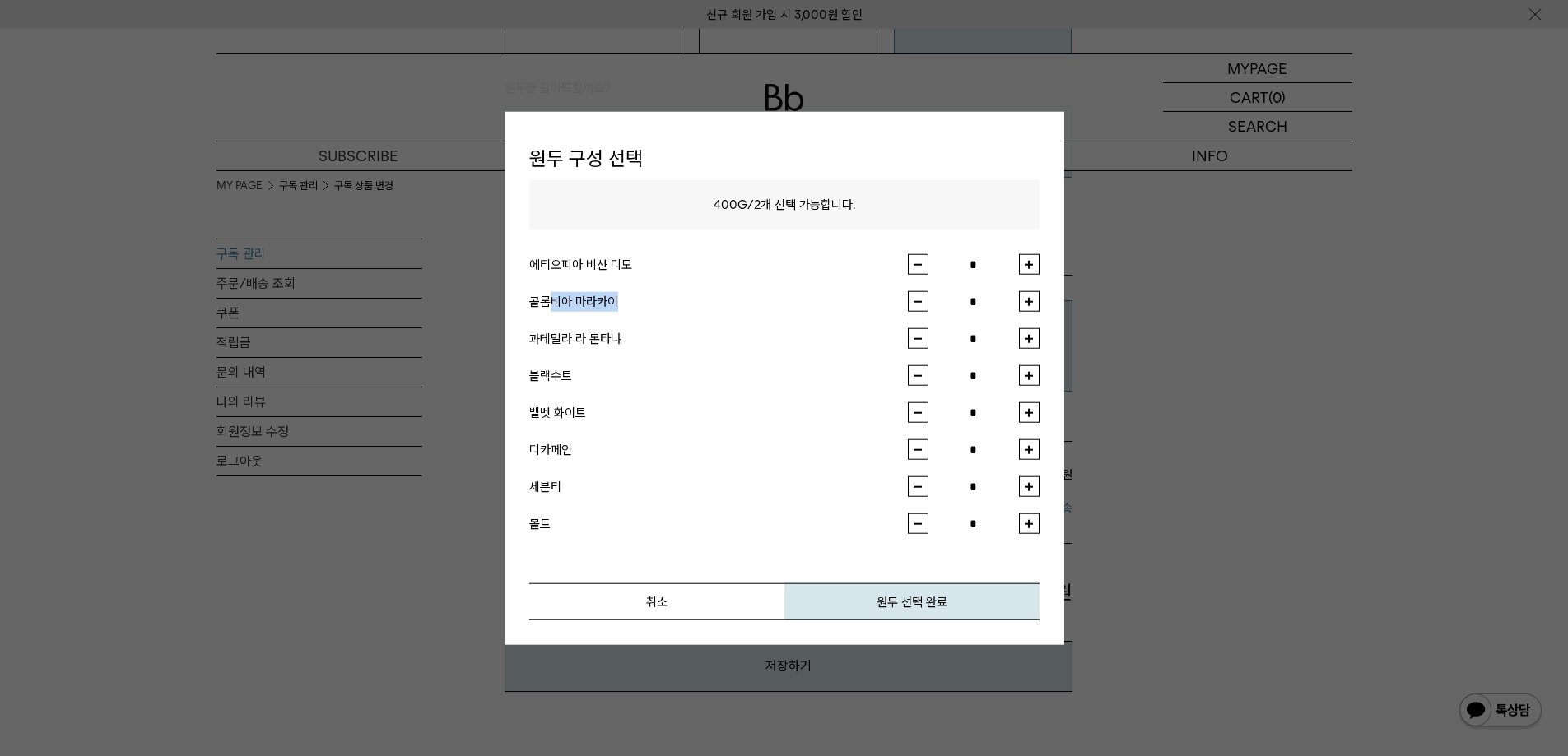
scroll to position [1398, 0]
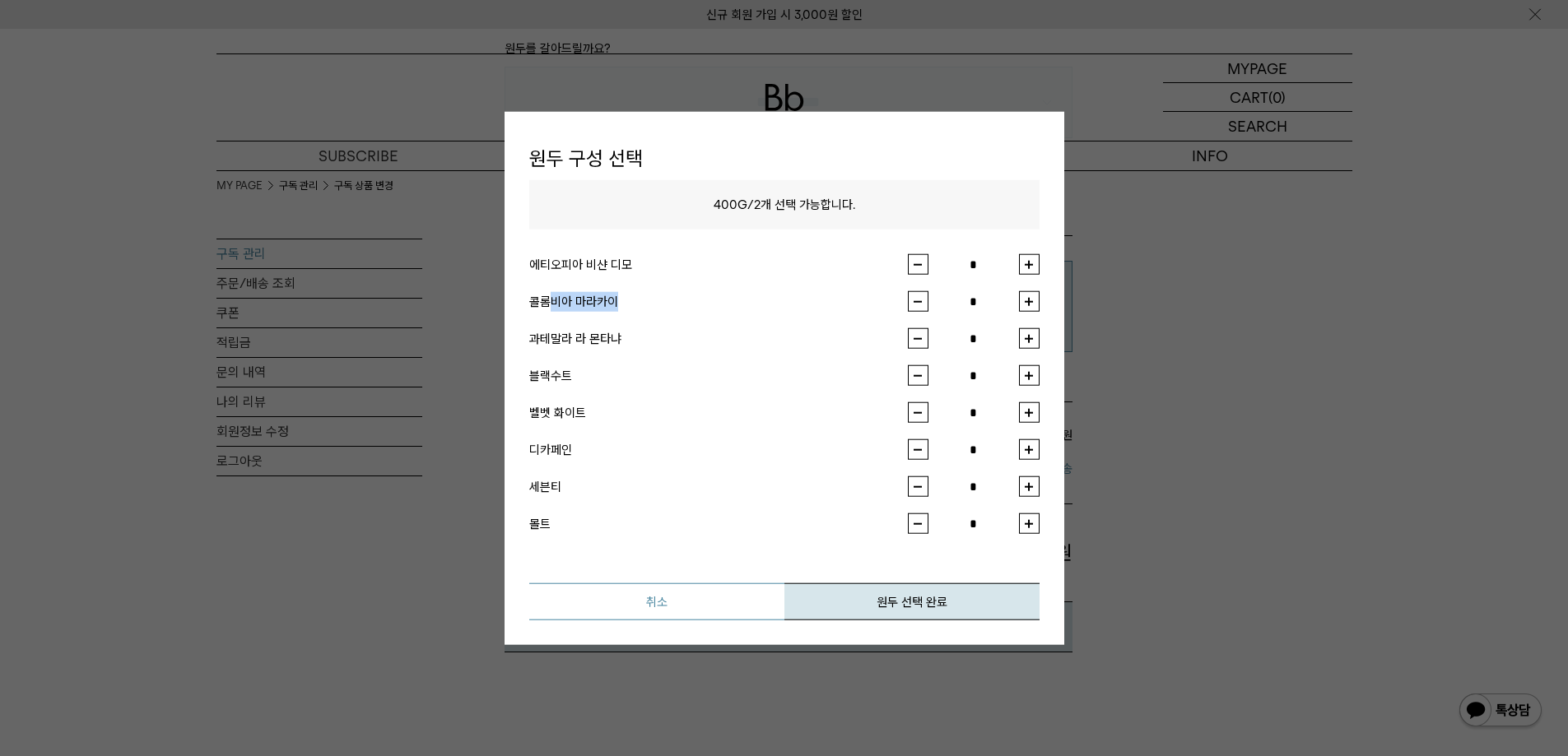
click at [658, 612] on button "취소" at bounding box center [656, 601] width 255 height 37
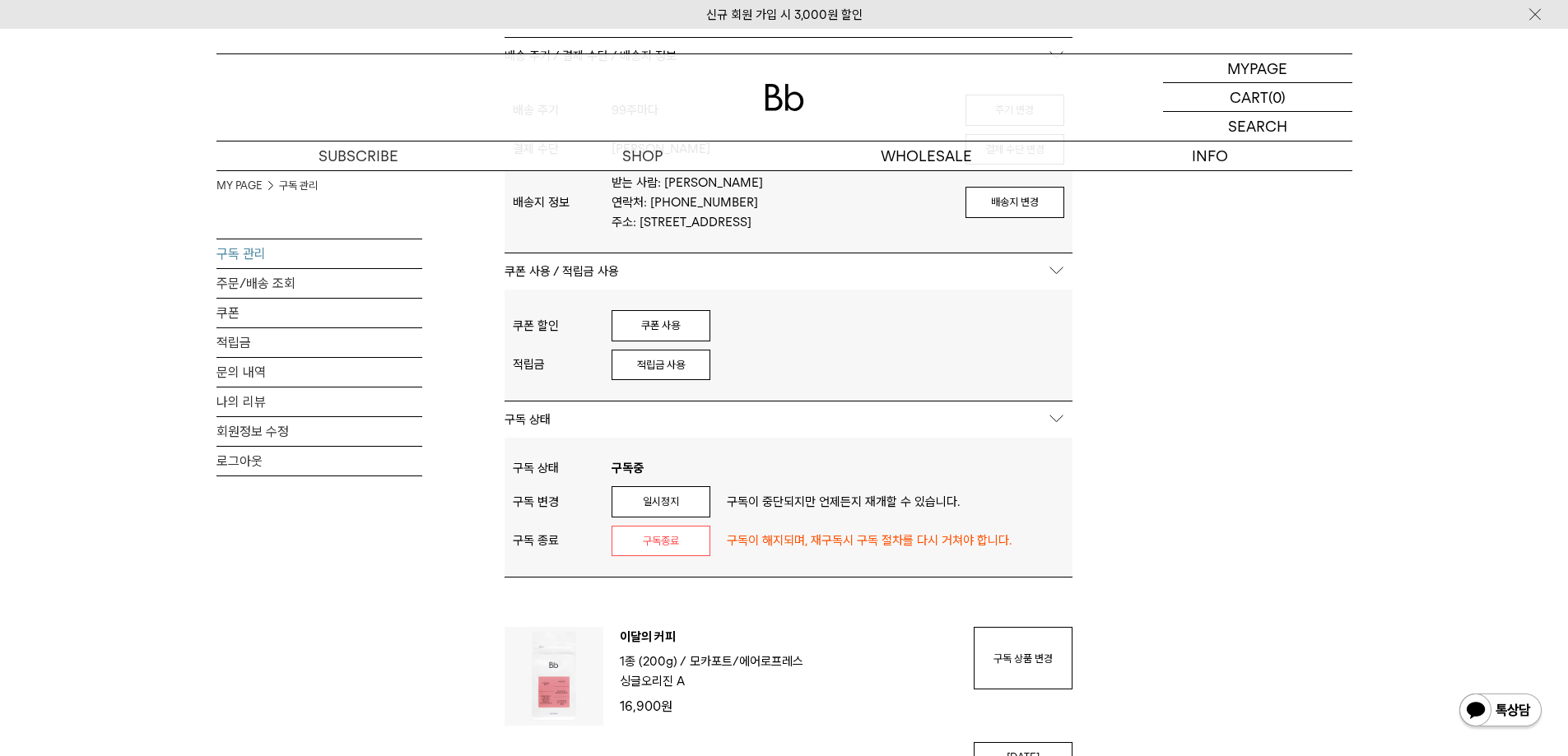
scroll to position [494, 0]
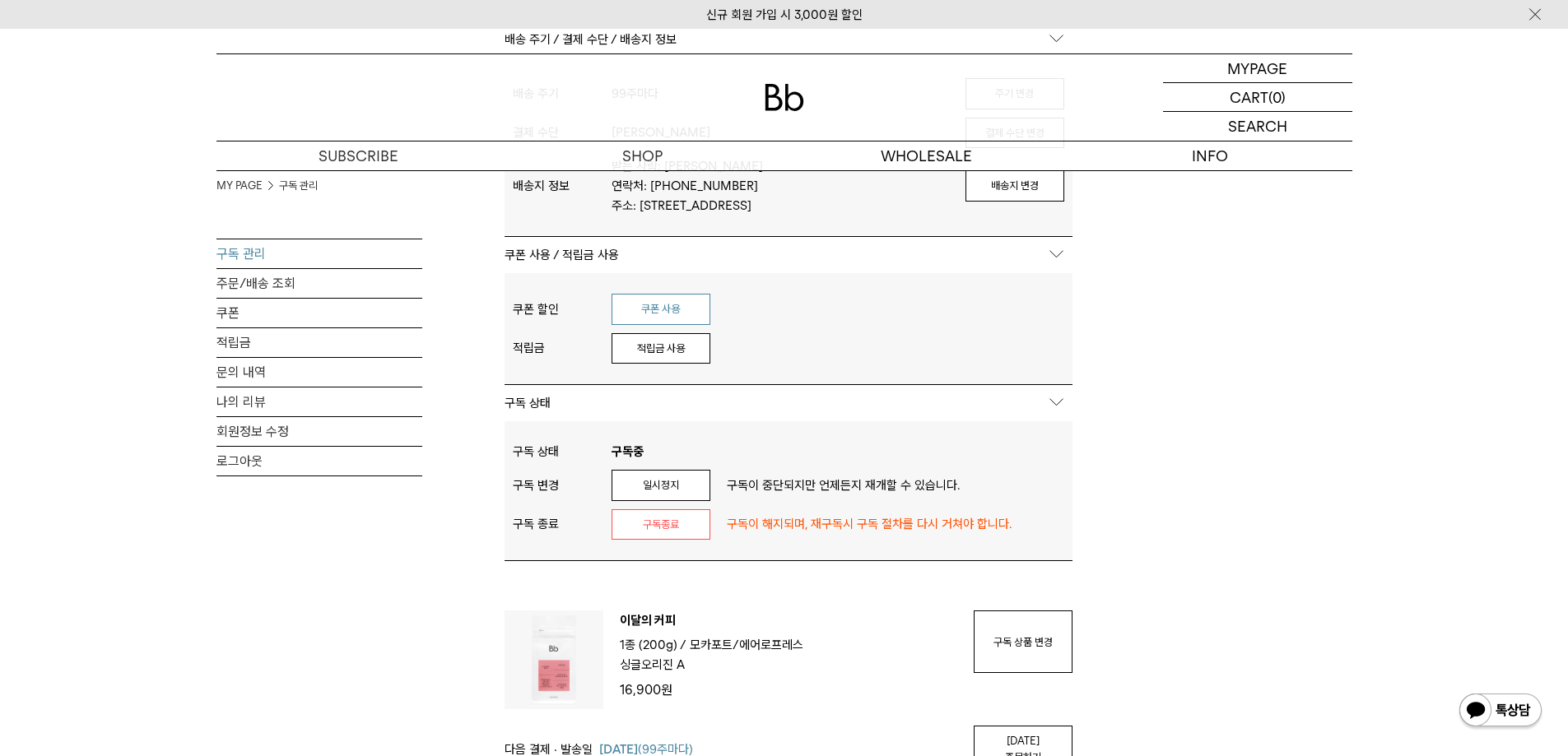
click at [625, 305] on button "쿠폰 사용" at bounding box center [661, 309] width 99 height 32
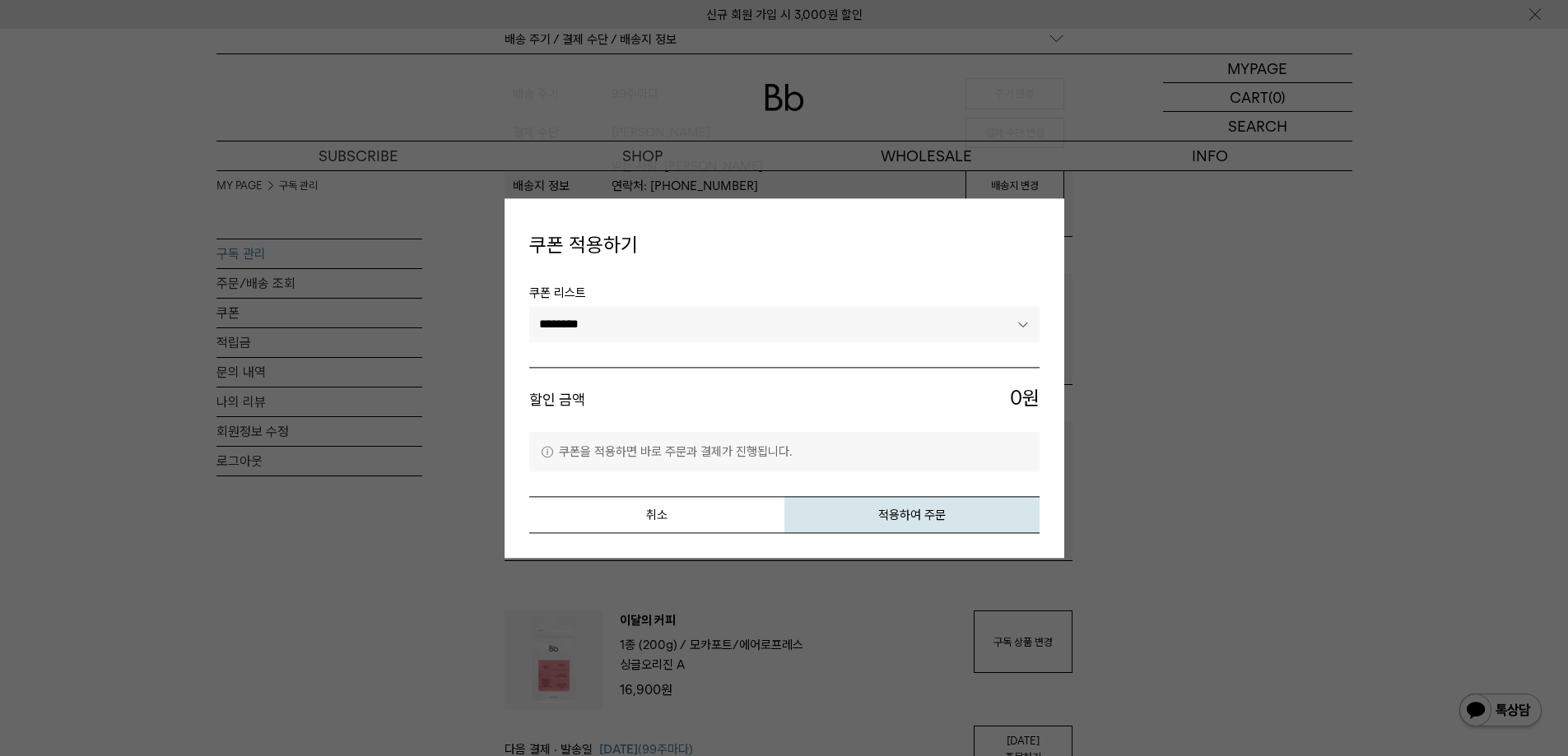
click at [809, 343] on li "쿠폰 리스트 ********" at bounding box center [784, 325] width 510 height 84
click at [815, 316] on select "********" at bounding box center [784, 325] width 510 height 36
click at [697, 524] on button "취소" at bounding box center [656, 514] width 255 height 37
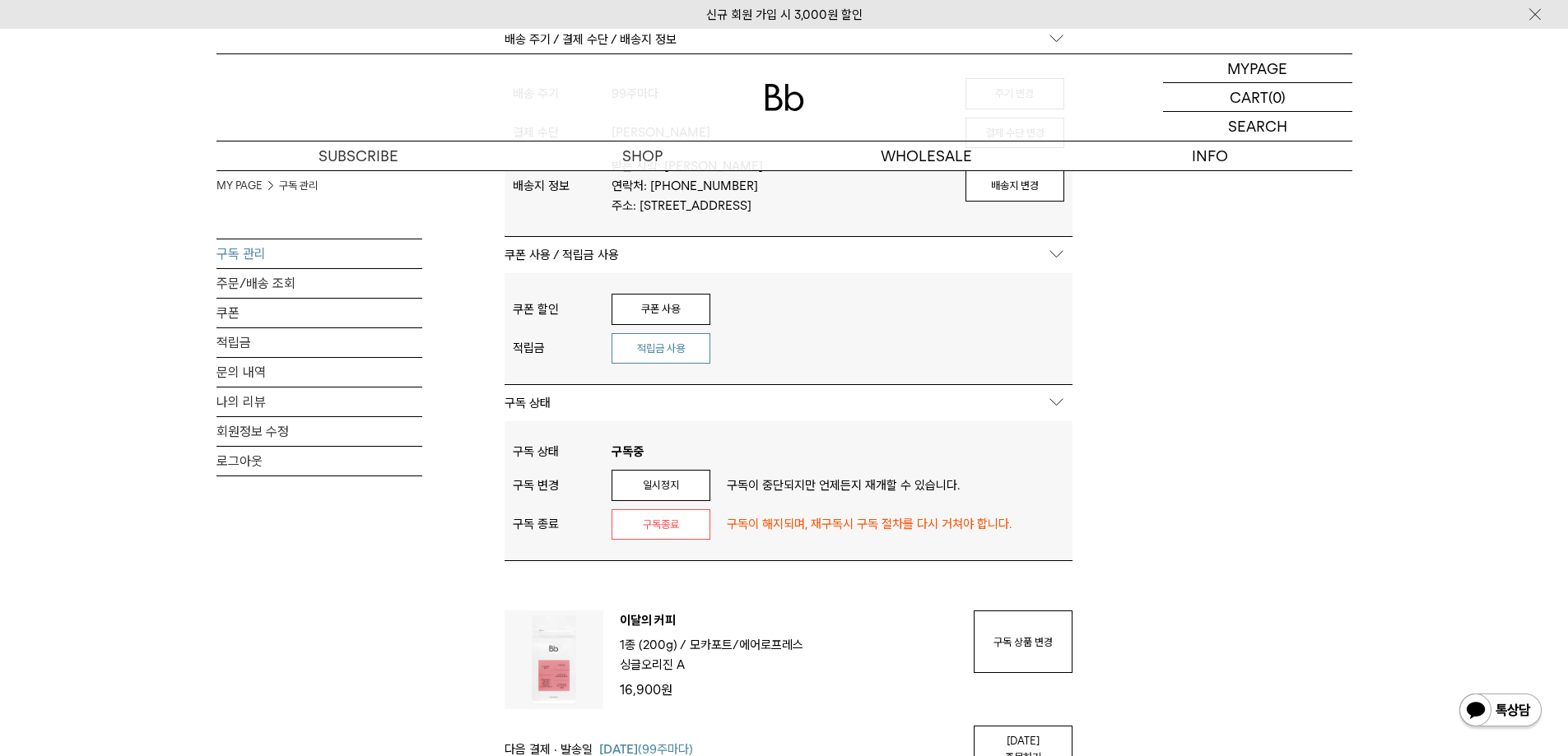
click at [683, 343] on button "적립금 사용" at bounding box center [661, 349] width 99 height 32
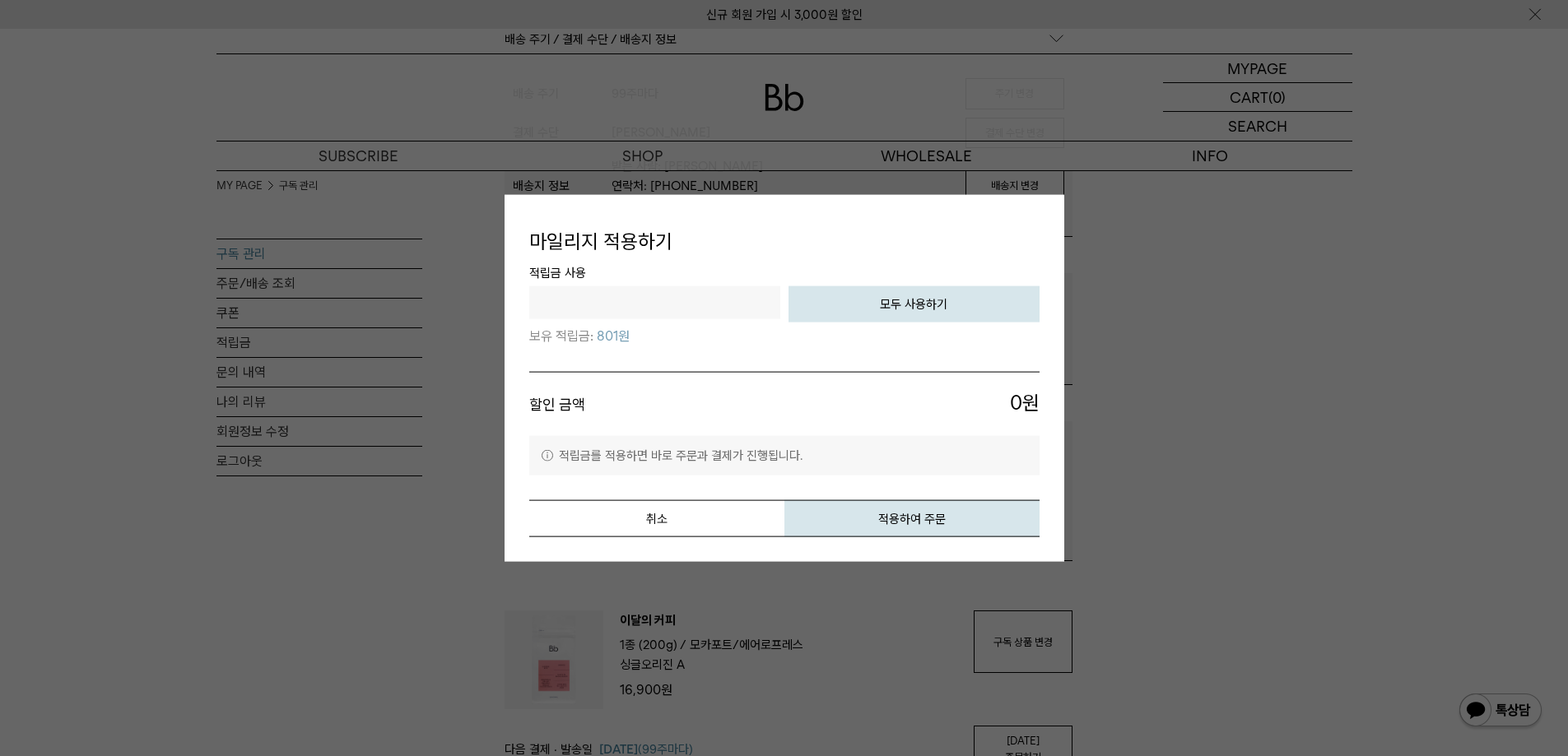
click at [713, 304] on input "text" at bounding box center [655, 303] width 251 height 33
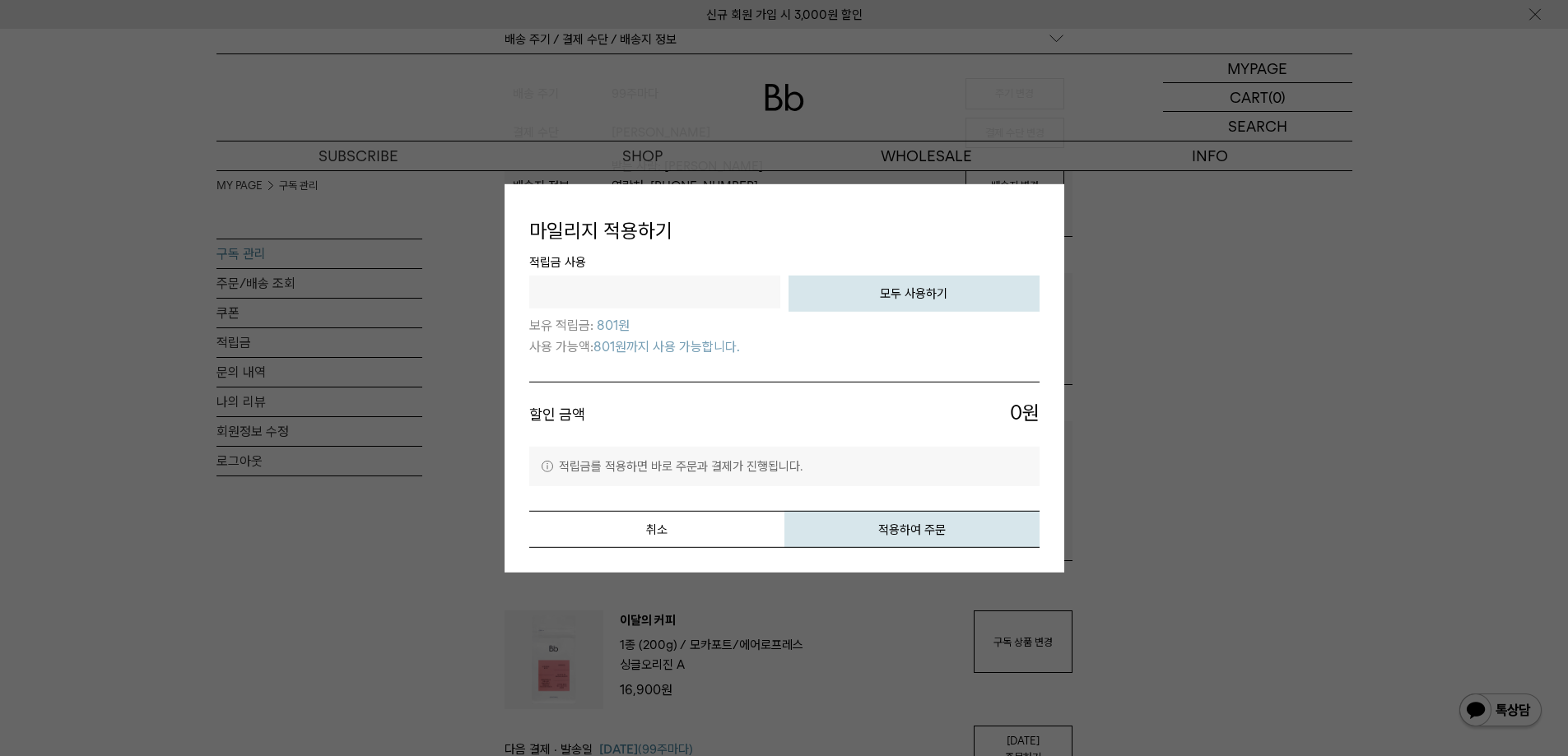
click at [885, 298] on button "모두 사용하기" at bounding box center [914, 294] width 251 height 36
type input "***"
click at [837, 383] on li "할인 금액 801 원" at bounding box center [784, 414] width 510 height 65
drag, startPoint x: 646, startPoint y: 294, endPoint x: 399, endPoint y: 291, distance: 247.0
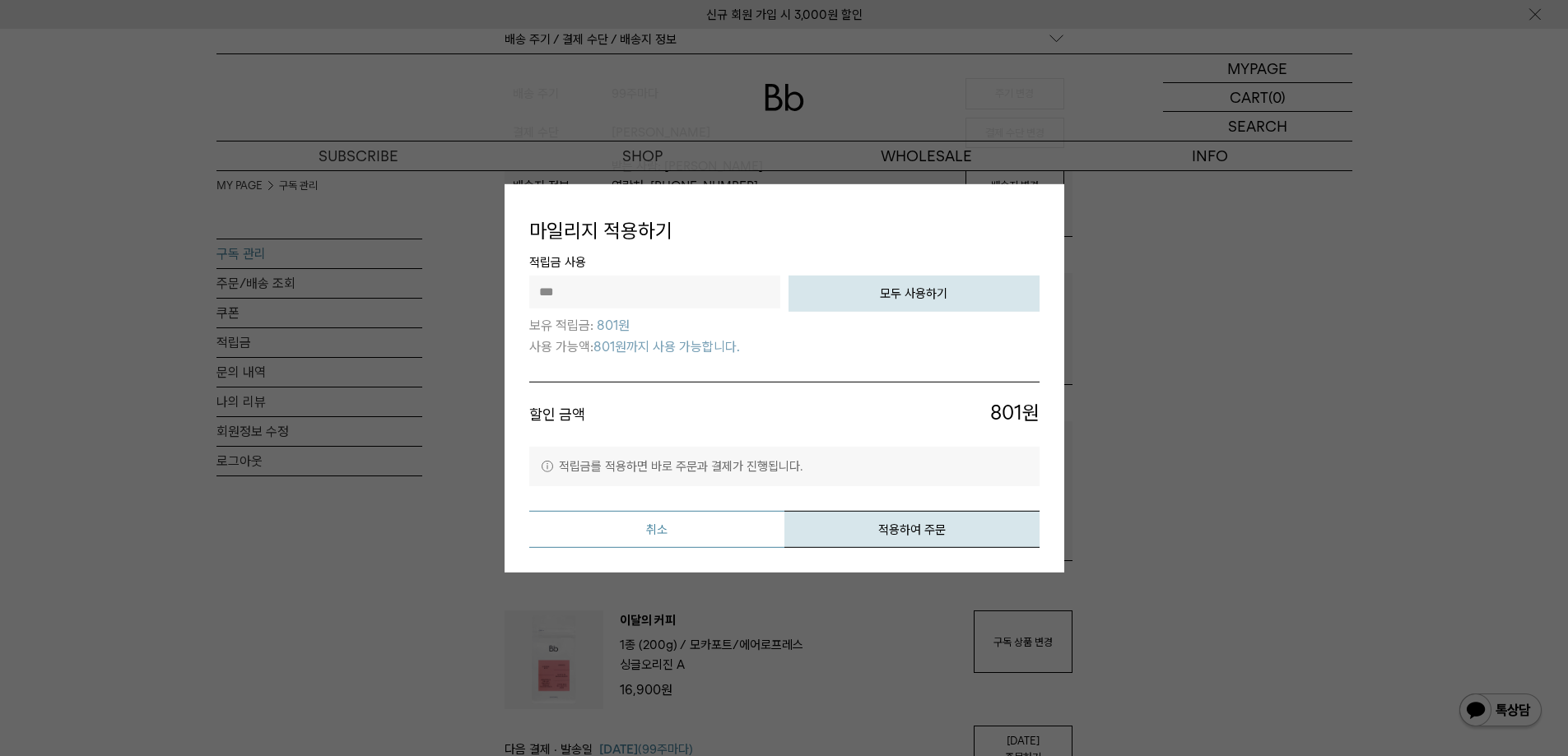
click at [711, 531] on button "취소" at bounding box center [656, 529] width 255 height 37
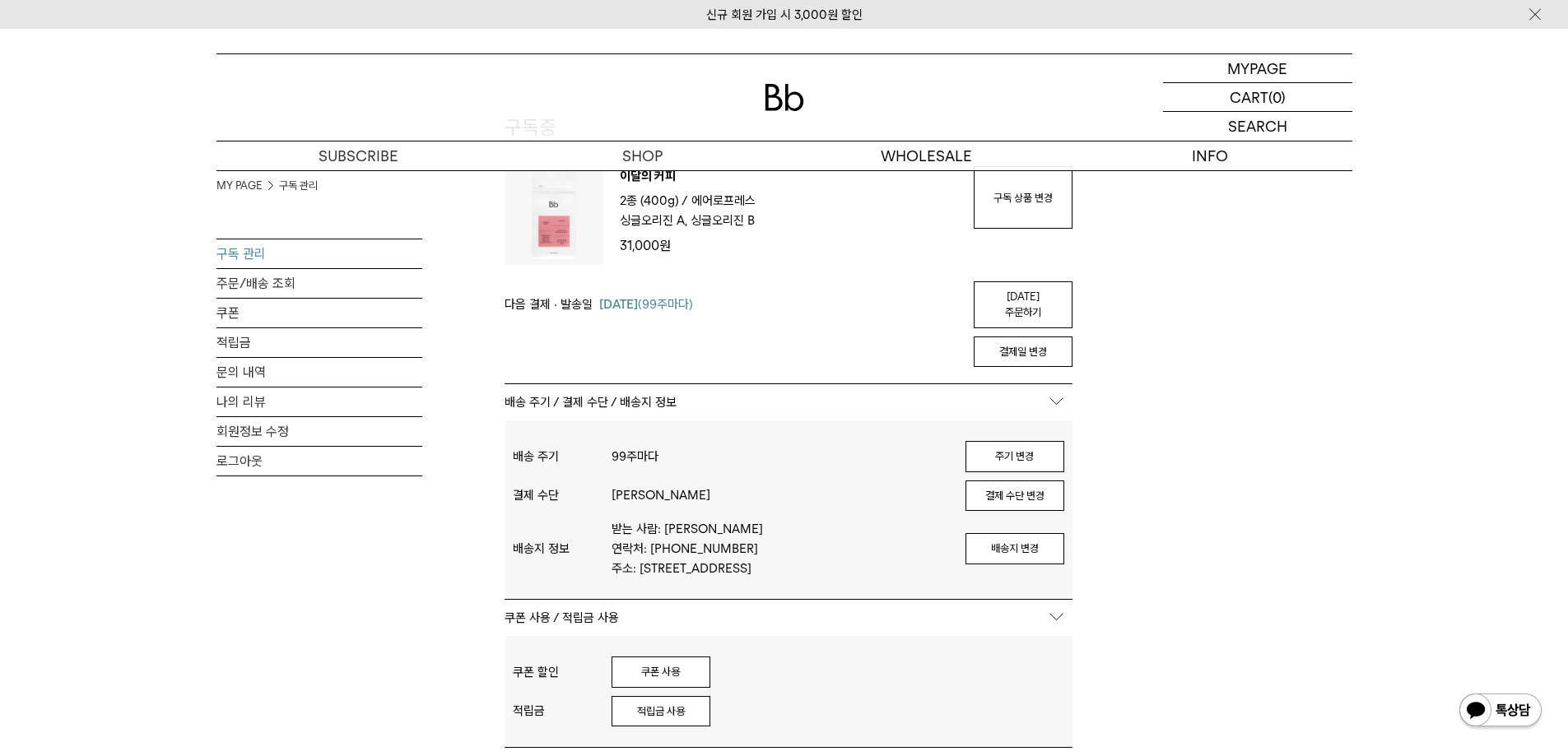
scroll to position [82, 0]
